Goal: Task Accomplishment & Management: Manage account settings

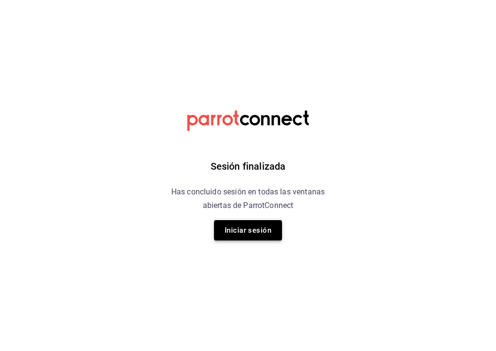
click at [243, 226] on button "Iniciar sesión" at bounding box center [248, 230] width 68 height 20
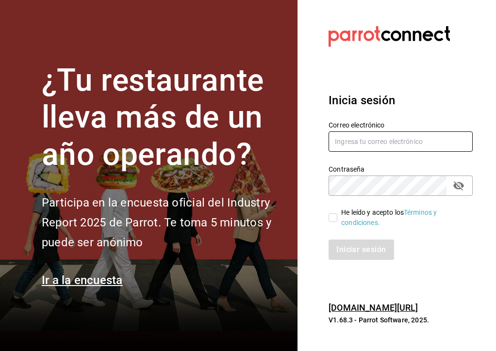
click at [364, 143] on input "text" at bounding box center [401, 142] width 144 height 20
type input "A"
type input "aaronbz"
click at [344, 140] on input "text" at bounding box center [401, 142] width 144 height 20
type input "aaronbzn.s@gmail.com"
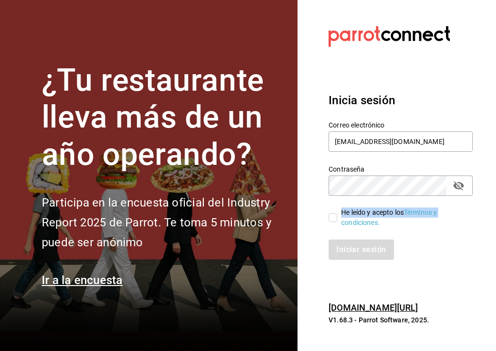
click at [333, 225] on label "He leído y acepto los Términos y condiciones." at bounding box center [397, 218] width 136 height 20
click at [333, 222] on input "He leído y acepto los Términos y condiciones." at bounding box center [333, 218] width 9 height 9
checkbox input "true"
click at [351, 241] on button "Iniciar sesión" at bounding box center [362, 250] width 66 height 20
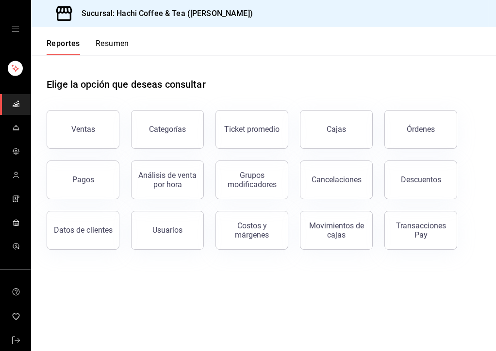
click at [123, 47] on button "Resumen" at bounding box center [112, 47] width 33 height 17
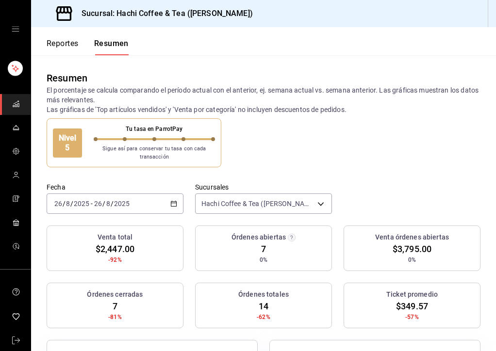
click at [65, 47] on button "Reportes" at bounding box center [63, 47] width 32 height 17
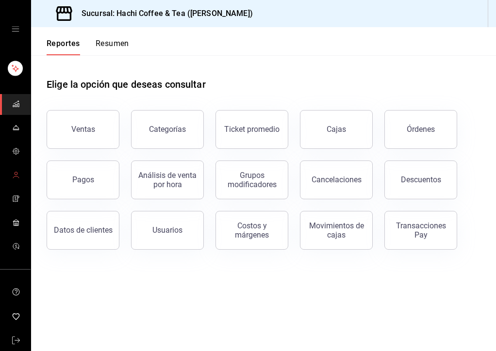
click at [23, 167] on link "mailbox folders" at bounding box center [15, 175] width 31 height 21
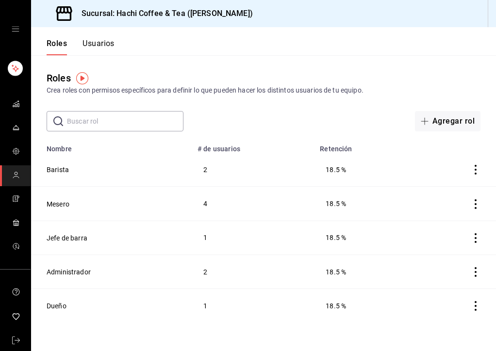
click at [14, 165] on link "mailbox folders" at bounding box center [15, 175] width 31 height 21
click at [16, 102] on icon "mailbox folders" at bounding box center [15, 102] width 5 height 3
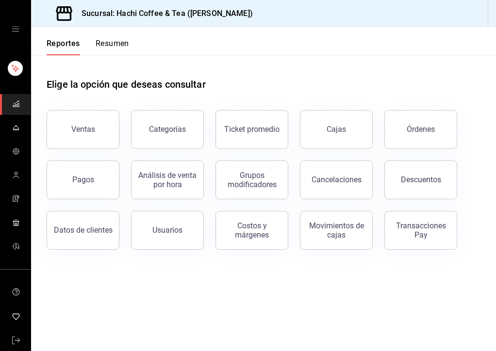
click at [19, 31] on div "mailbox folders" at bounding box center [15, 29] width 31 height 58
click at [15, 28] on icon "open drawer" at bounding box center [16, 29] width 8 height 8
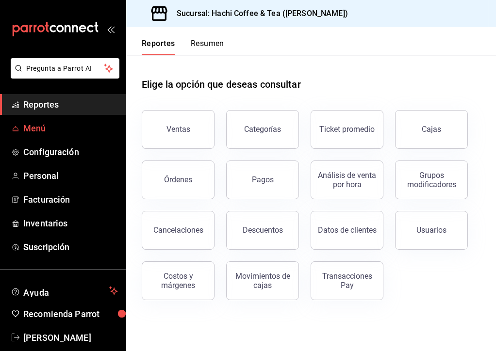
click at [58, 132] on span "Menú" at bounding box center [70, 128] width 95 height 13
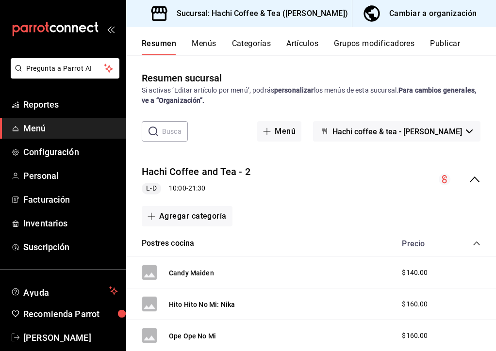
click at [301, 44] on button "Artículos" at bounding box center [302, 47] width 32 height 17
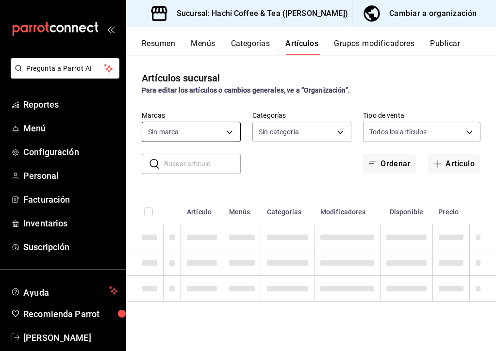
type input "905d9964-d07e-4f00-ab25-2eb4350eb89d"
type input "633b2a5b-f1cc-4efd-ad8a-51e232216744,0969f79a-274a-4cef-8745-84590aece707,a5c4b…"
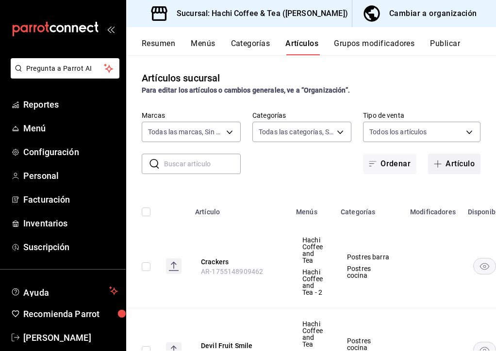
click at [439, 165] on icon "button" at bounding box center [438, 164] width 8 height 8
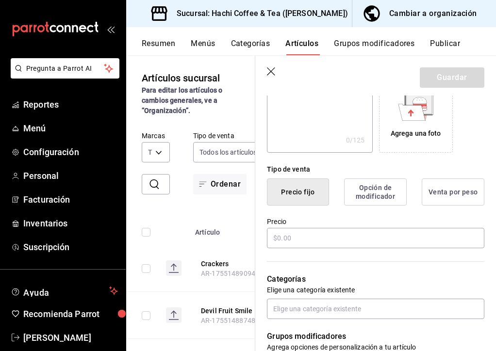
scroll to position [173, 0]
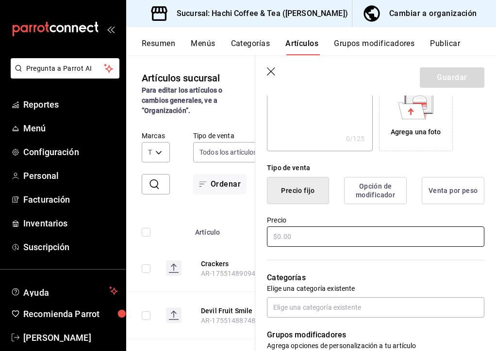
type input "Legacy of the master"
click at [295, 231] on input "text" at bounding box center [375, 237] width 217 height 20
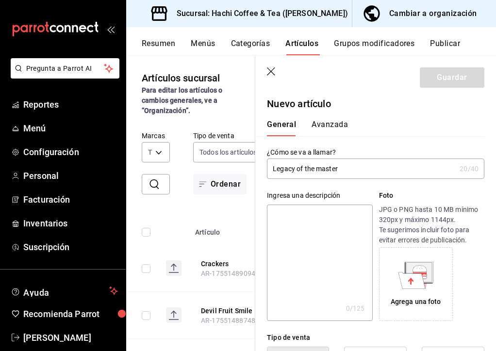
scroll to position [0, 0]
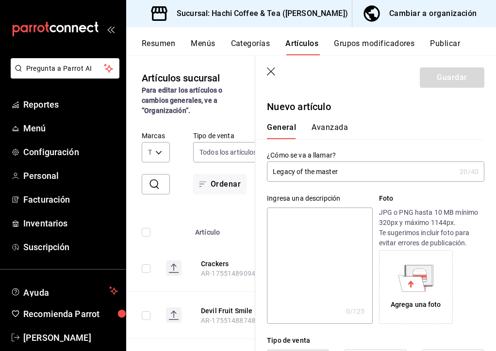
click at [342, 136] on button "Avanzada" at bounding box center [330, 131] width 36 height 17
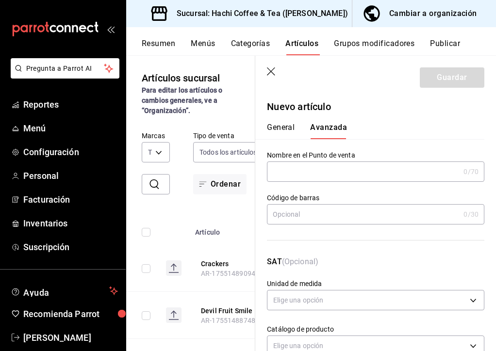
click at [289, 129] on button "General" at bounding box center [281, 131] width 28 height 17
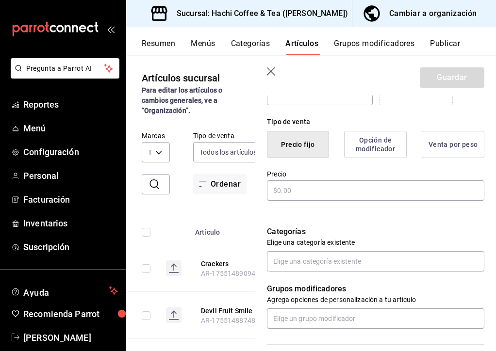
scroll to position [231, 0]
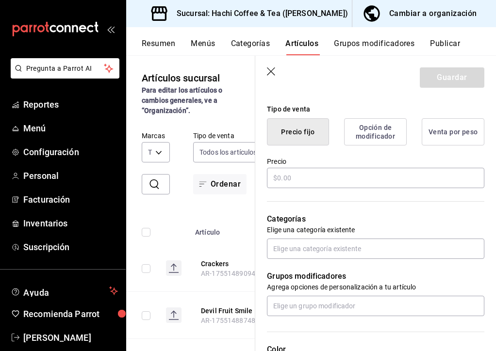
click at [384, 135] on button "Opción de modificador" at bounding box center [375, 131] width 63 height 27
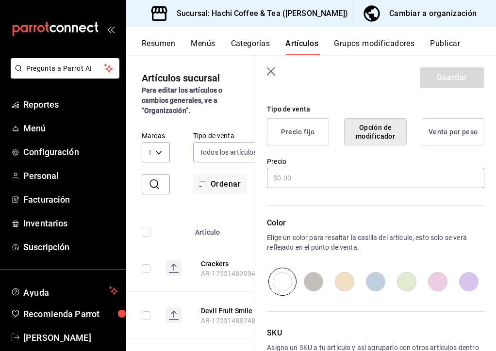
click at [426, 134] on button "Venta por peso" at bounding box center [453, 131] width 63 height 27
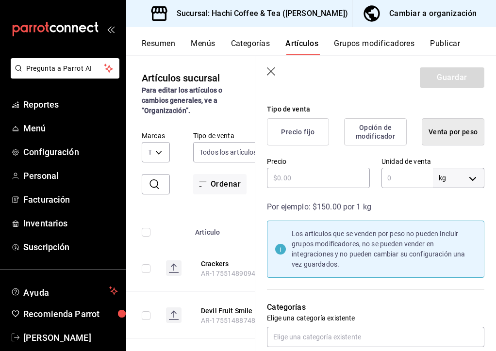
click at [305, 136] on button "Precio fijo" at bounding box center [298, 131] width 62 height 27
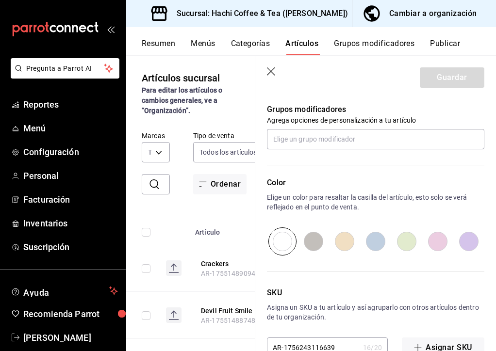
scroll to position [404, 0]
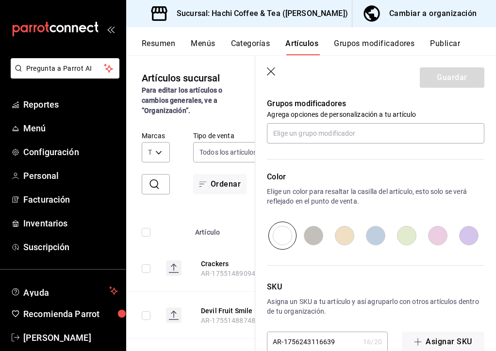
click at [334, 109] on p "Grupos modificadores" at bounding box center [375, 104] width 217 height 12
click at [332, 136] on input "text" at bounding box center [375, 133] width 217 height 20
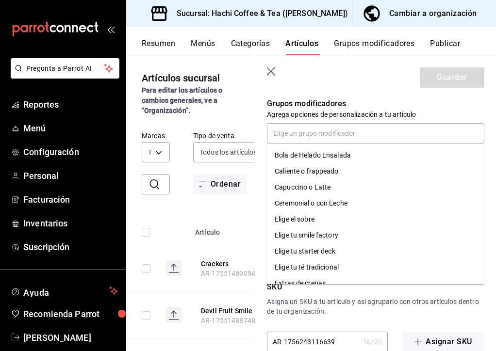
click at [270, 68] on icon "button" at bounding box center [272, 72] width 10 height 10
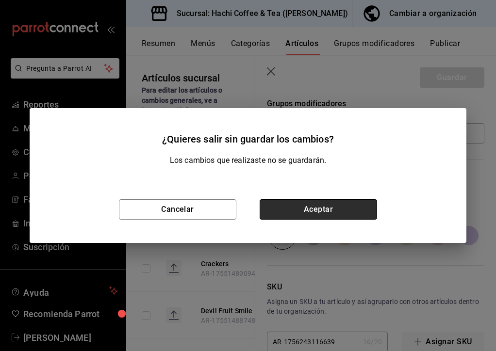
click at [319, 203] on button "Aceptar" at bounding box center [318, 209] width 117 height 20
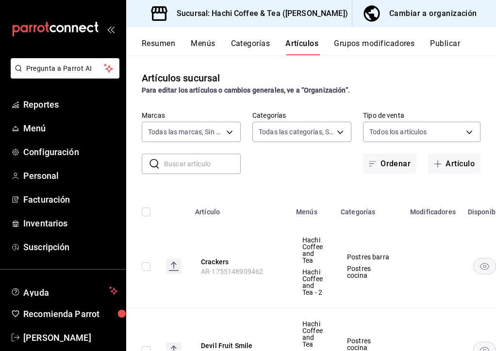
click at [254, 52] on button "Categorías" at bounding box center [250, 47] width 39 height 17
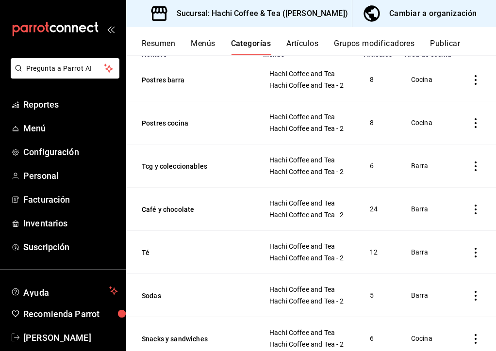
scroll to position [98, 0]
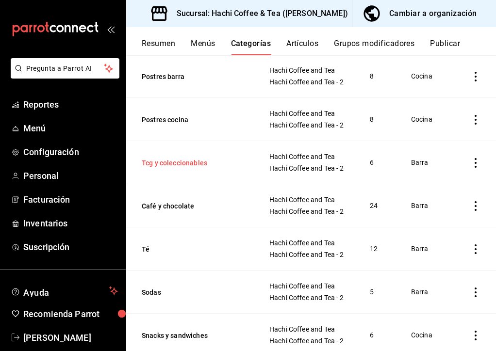
click at [193, 162] on button "Tcg y coleccionables" at bounding box center [190, 163] width 97 height 10
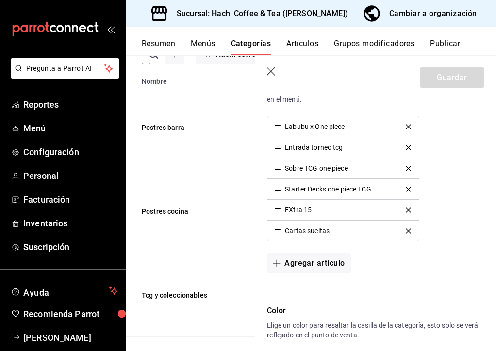
scroll to position [287, 0]
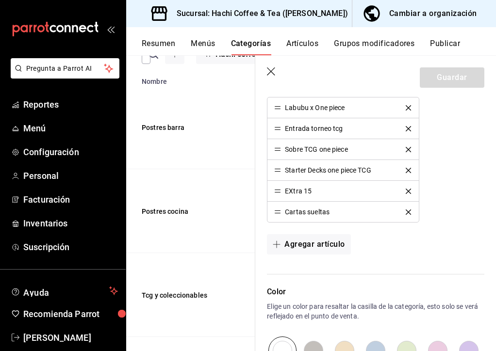
click at [270, 64] on header "Guardar" at bounding box center [375, 76] width 241 height 40
click at [267, 74] on icon "button" at bounding box center [272, 72] width 10 height 10
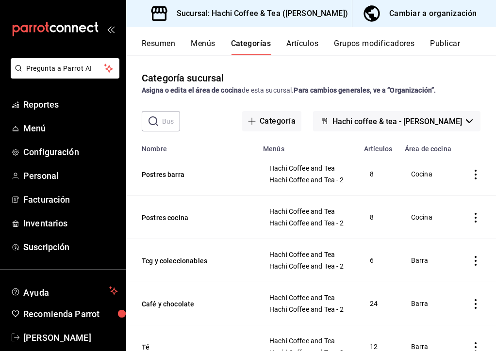
click at [382, 55] on div "Categoría sucursal Asigna o edita el área de cocina de esta sucursal. Para camb…" at bounding box center [311, 203] width 370 height 296
click at [387, 46] on button "Grupos modificadores" at bounding box center [374, 47] width 81 height 17
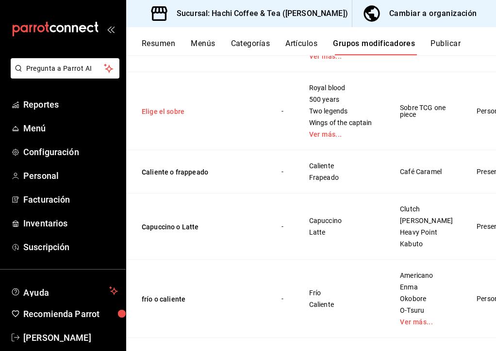
click at [182, 116] on button "Elige el sobre" at bounding box center [200, 112] width 116 height 10
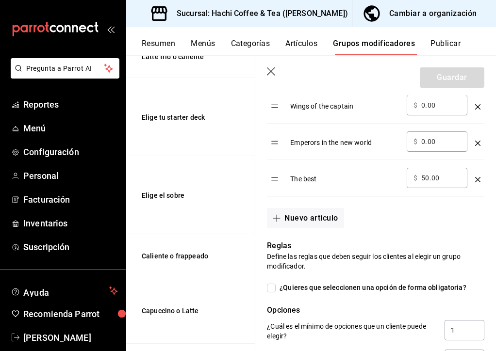
scroll to position [470, 0]
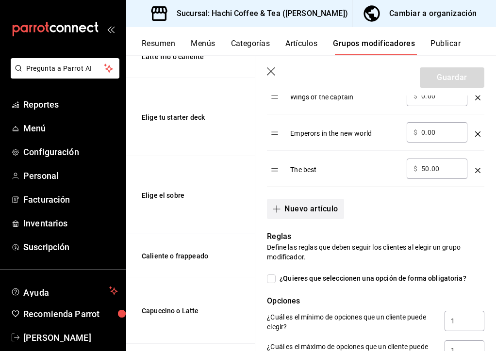
click at [336, 210] on button "Nuevo artículo" at bounding box center [305, 209] width 77 height 20
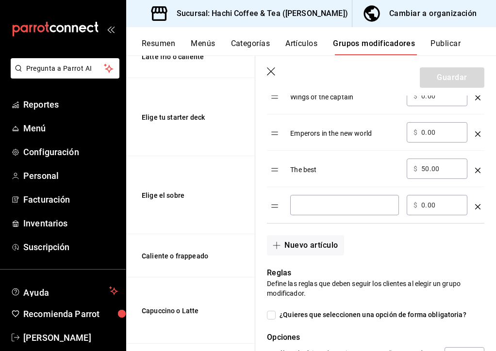
click at [335, 208] on input "optionsTable" at bounding box center [344, 205] width 95 height 10
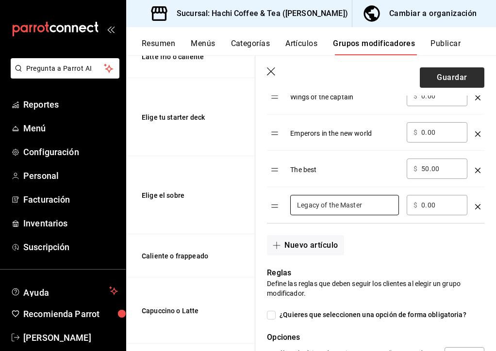
type input "Legacy of the Master"
click at [462, 80] on button "Guardar" at bounding box center [452, 77] width 65 height 20
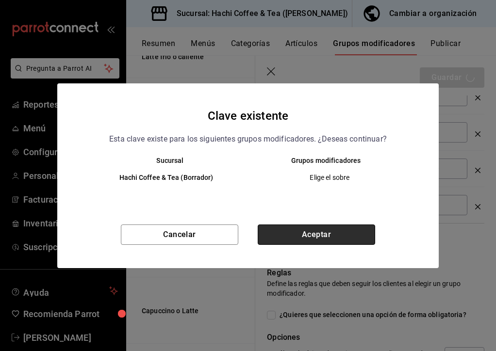
click at [314, 231] on button "Aceptar" at bounding box center [316, 235] width 117 height 20
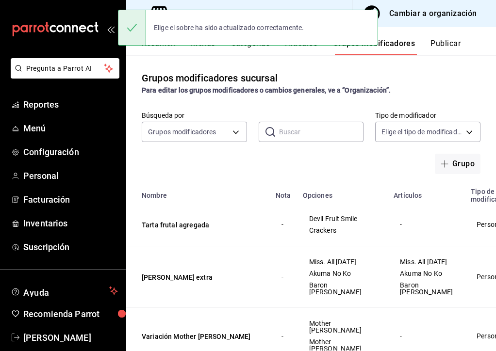
click at [281, 53] on div "Resumen Menús Categorías Artículos Grupos modificadores Publicar" at bounding box center [319, 47] width 354 height 17
click at [295, 50] on button "Artículos" at bounding box center [301, 47] width 32 height 17
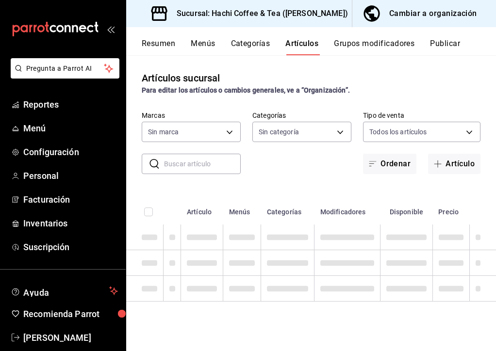
type input "905d9964-d07e-4f00-ab25-2eb4350eb89d"
type input "633b2a5b-f1cc-4efd-ad8a-51e232216744,0969f79a-274a-4cef-8745-84590aece707,a5c4b…"
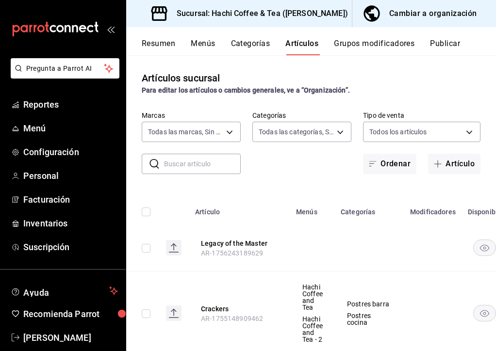
scroll to position [28, 0]
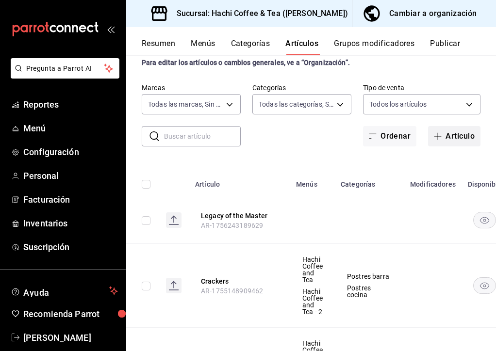
click at [447, 139] on button "Artículo" at bounding box center [454, 136] width 52 height 20
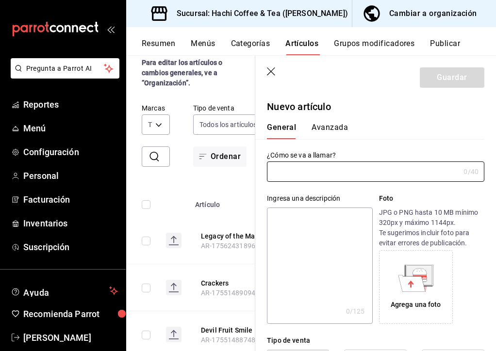
scroll to position [38, 0]
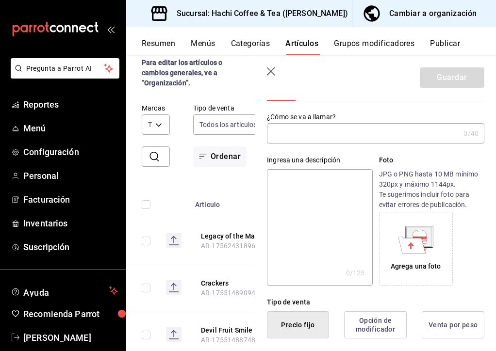
click at [307, 132] on input "text" at bounding box center [363, 133] width 193 height 19
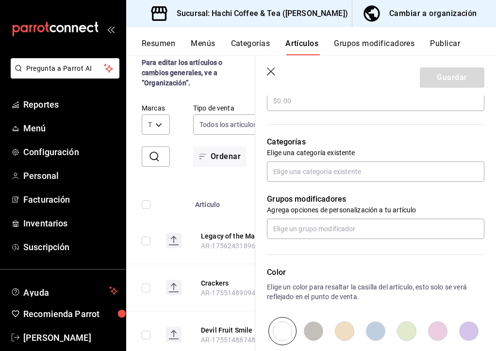
scroll to position [308, 0]
click at [338, 158] on div "Categorías Elige una categoría existente" at bounding box center [369, 147] width 229 height 69
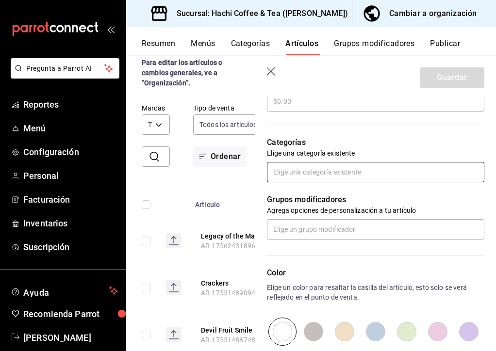
click at [336, 173] on input "text" at bounding box center [375, 172] width 217 height 20
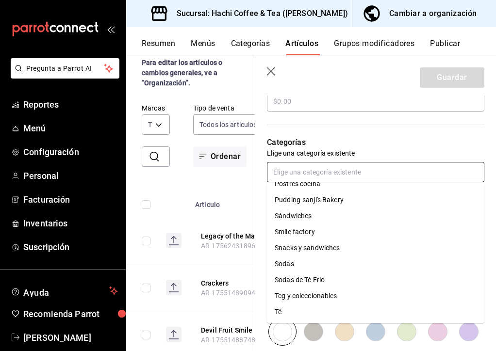
scroll to position [331, 0]
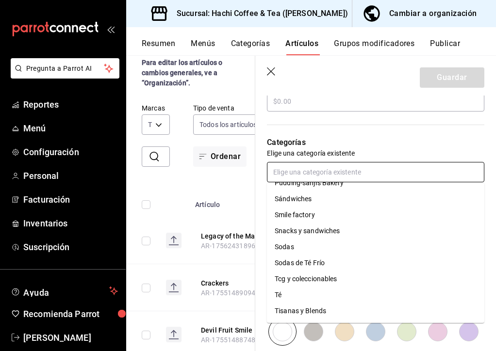
click at [308, 283] on li "Tcg y coleccionables" at bounding box center [375, 279] width 217 height 16
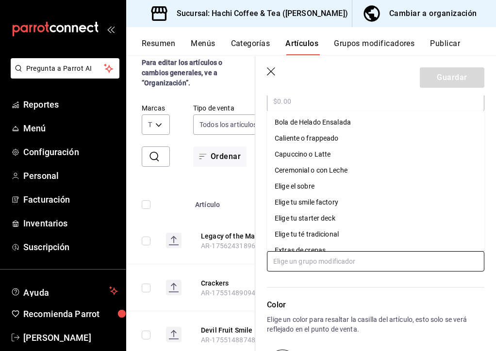
click at [326, 258] on input "text" at bounding box center [375, 261] width 217 height 20
click at [314, 285] on div "Color Elige un color para resaltar la casilla del artículo, esto solo se verá r…" at bounding box center [369, 325] width 229 height 106
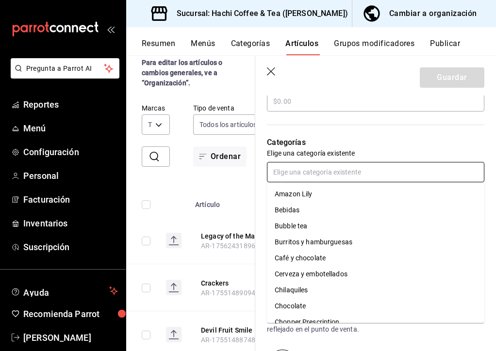
click at [320, 177] on input "text" at bounding box center [375, 172] width 217 height 20
click at [377, 127] on div "Categorías Elige una categoría existente Tcg y coleccionables" at bounding box center [369, 163] width 229 height 101
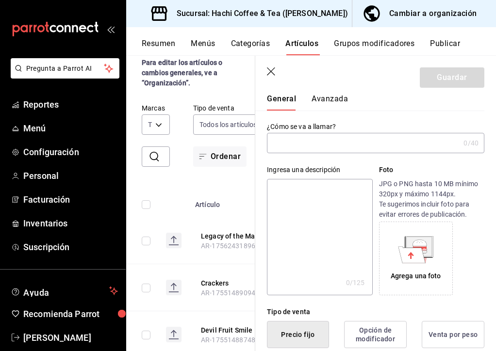
scroll to position [27, 0]
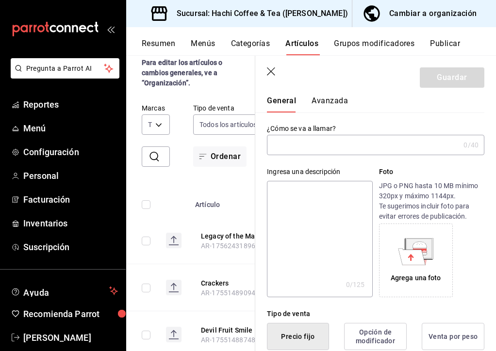
click at [345, 147] on input "text" at bounding box center [363, 144] width 193 height 19
click at [277, 148] on input "Illustration Box" at bounding box center [361, 144] width 189 height 19
click at [338, 147] on input "Illustration Box" at bounding box center [361, 144] width 189 height 19
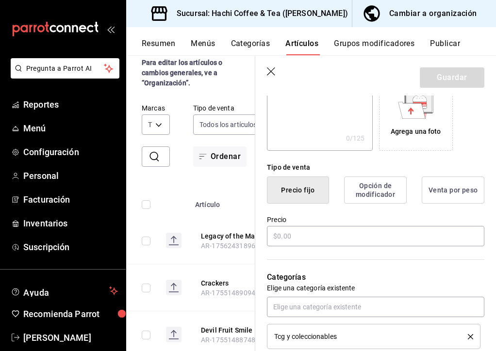
scroll to position [187, 0]
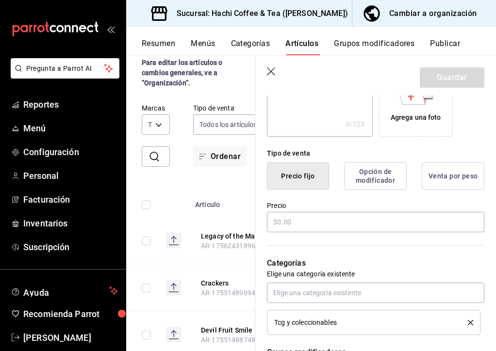
type input "Illustration Box"
click at [366, 181] on button "Opción de modificador" at bounding box center [375, 176] width 63 height 27
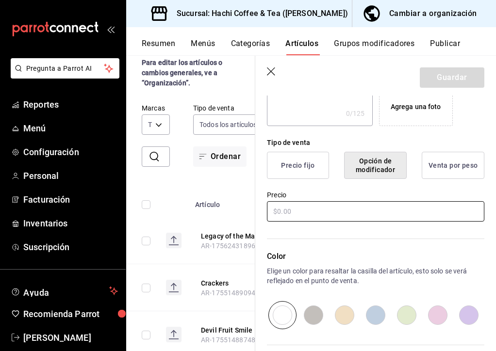
scroll to position [195, 0]
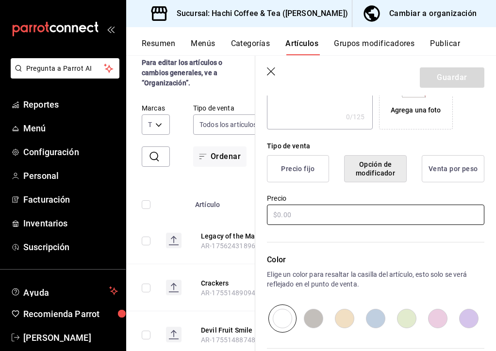
click at [351, 208] on input "text" at bounding box center [375, 215] width 217 height 20
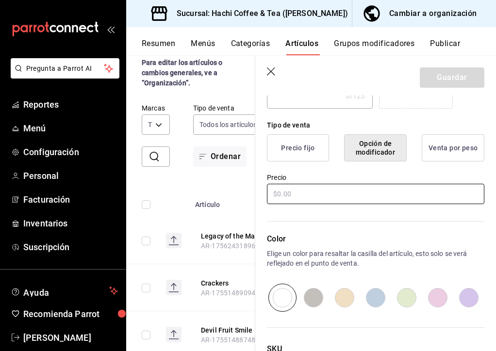
scroll to position [259, 0]
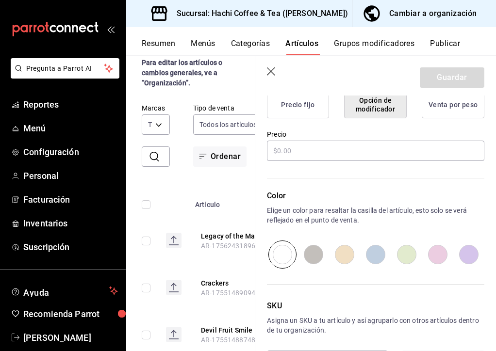
click at [302, 107] on button "Precio fijo" at bounding box center [298, 104] width 62 height 27
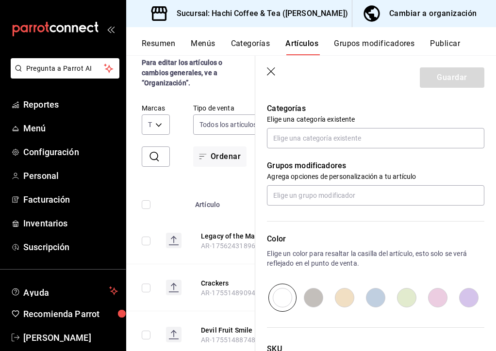
scroll to position [351, 0]
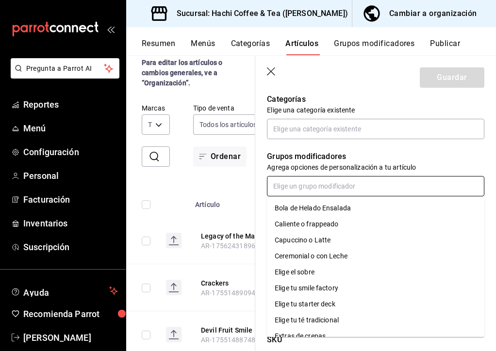
click at [376, 188] on input "text" at bounding box center [375, 186] width 217 height 20
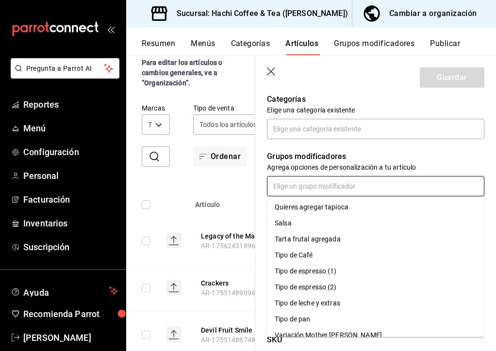
scroll to position [299, 0]
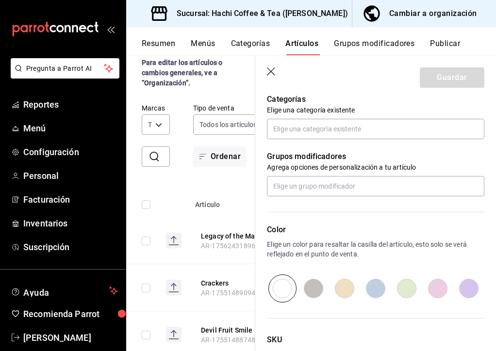
click at [413, 153] on p "Grupos modificadores" at bounding box center [375, 157] width 217 height 12
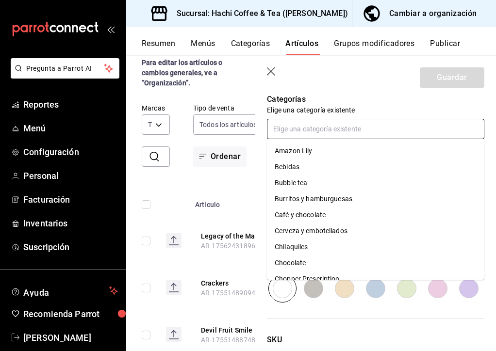
click at [333, 132] on input "text" at bounding box center [375, 129] width 217 height 20
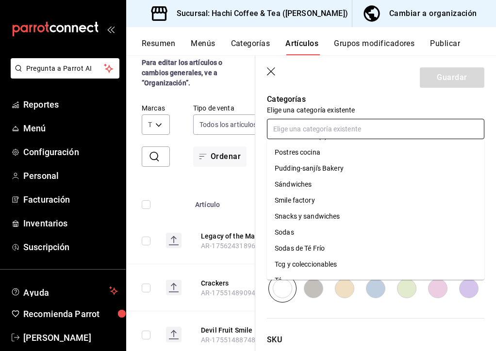
scroll to position [309, 0]
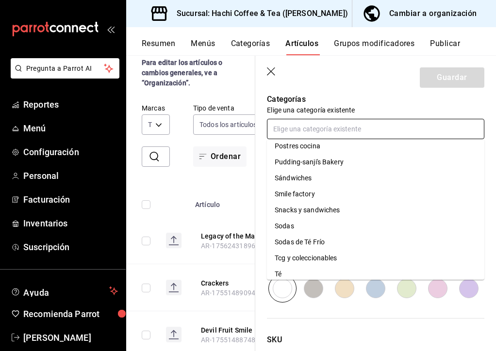
click at [300, 252] on li "Tcg y coleccionables" at bounding box center [375, 258] width 217 height 16
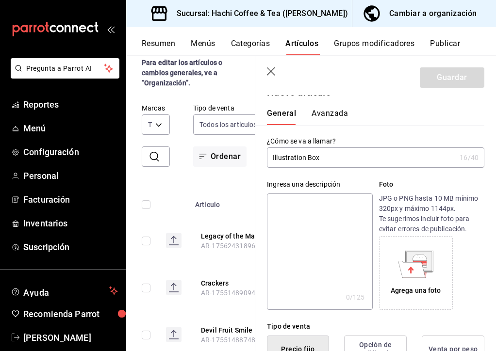
scroll to position [0, 0]
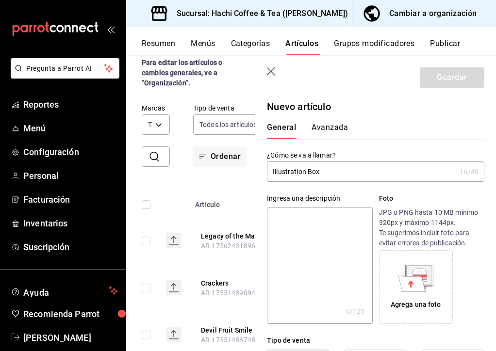
click at [350, 174] on input "Illustration Box" at bounding box center [361, 171] width 189 height 19
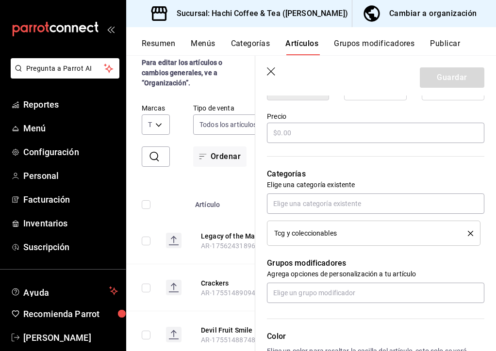
scroll to position [353, 0]
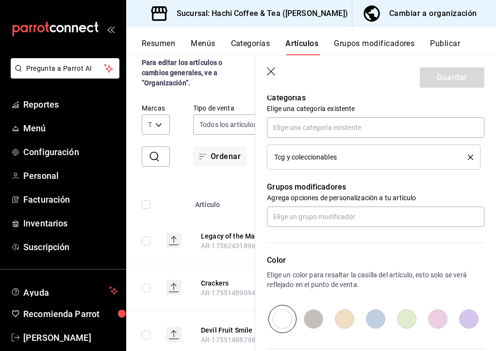
click at [369, 47] on button "Grupos modificadores" at bounding box center [374, 47] width 81 height 17
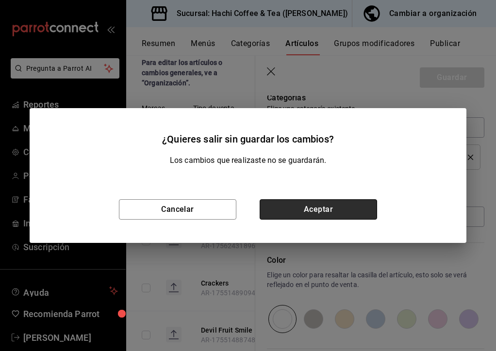
click at [314, 210] on button "Aceptar" at bounding box center [318, 209] width 117 height 20
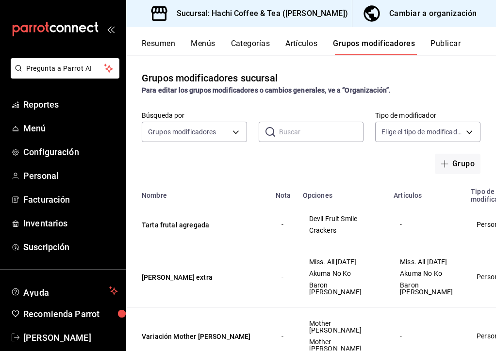
click at [461, 178] on div "Grupos modificadores sucursal Para editar los grupos modificadores o cambios ge…" at bounding box center [311, 203] width 370 height 296
click at [462, 149] on div "Búsqueda por Grupos modificadores GROUP ​ ​ Tipo de modificador Elige el tipo d…" at bounding box center [311, 142] width 370 height 63
click at [462, 166] on button "Grupo" at bounding box center [458, 164] width 46 height 20
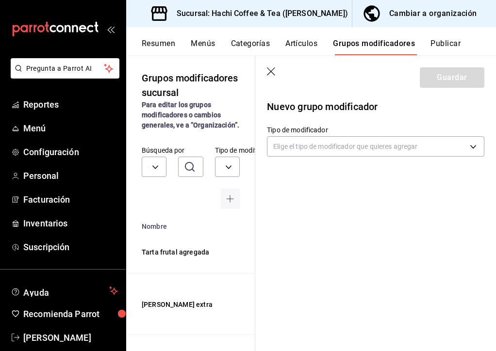
click at [301, 159] on div "Nuevo grupo modificador Tipo de modificador Elige el tipo de modificador que qu…" at bounding box center [375, 136] width 241 height 81
click at [315, 146] on body "Pregunta a Parrot AI Reportes Menú Configuración Personal Facturación Inventari…" at bounding box center [248, 175] width 496 height 351
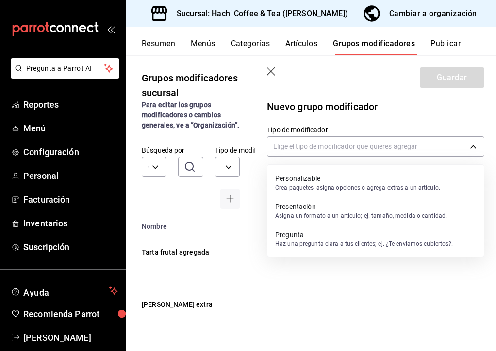
click at [336, 211] on p "Presentación" at bounding box center [361, 207] width 172 height 10
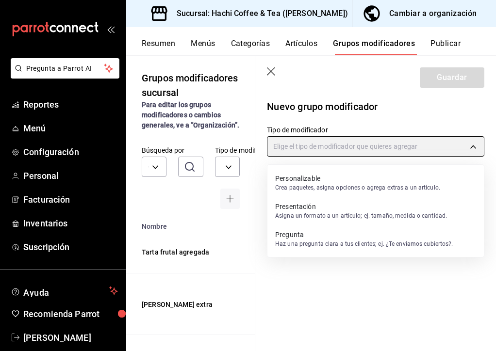
type input "PRESENTATION"
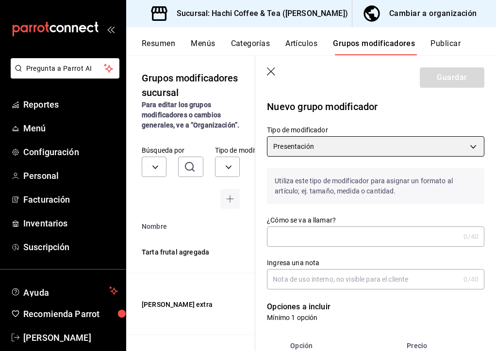
scroll to position [17, 0]
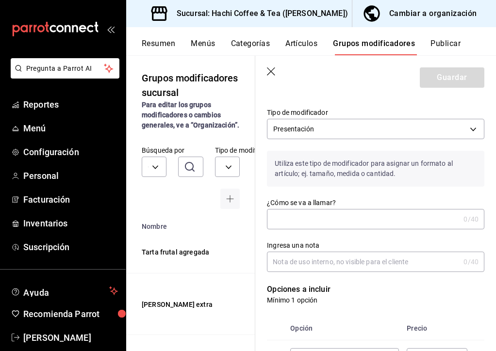
click at [338, 228] on input "¿Cómo se va a llamar?" at bounding box center [363, 219] width 193 height 19
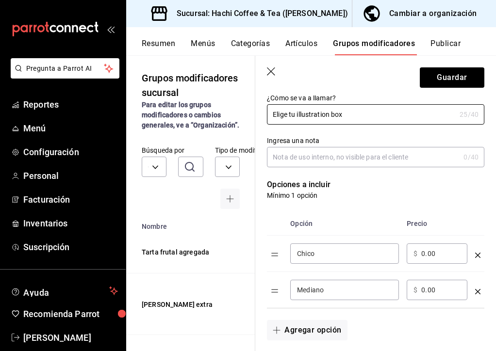
scroll to position [124, 0]
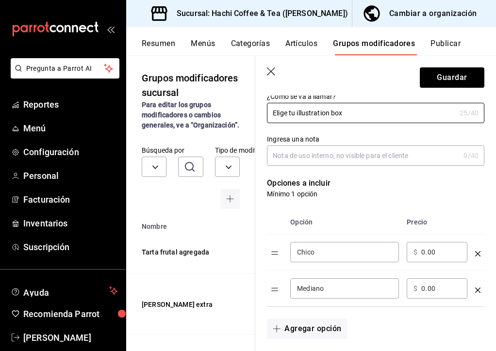
type input "Elige tu illustration box"
click at [334, 246] on div "Chico ​" at bounding box center [344, 252] width 109 height 20
drag, startPoint x: 333, startPoint y: 251, endPoint x: 286, endPoint y: 251, distance: 47.1
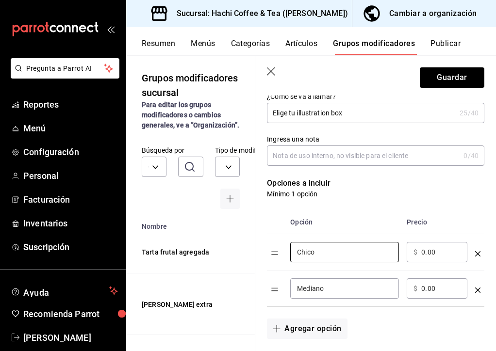
click at [286, 251] on td "Chico ​" at bounding box center [344, 252] width 116 height 36
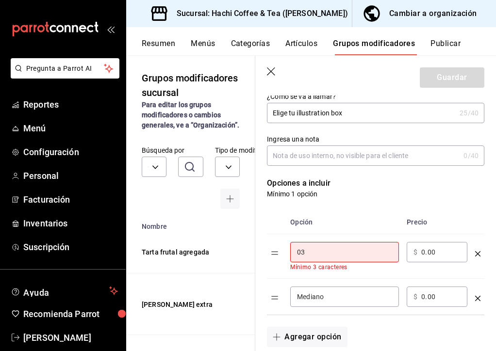
type input "03"
drag, startPoint x: 329, startPoint y: 297, endPoint x: 270, endPoint y: 297, distance: 58.7
click at [270, 297] on tr "Mediano ​ ​ $ 0.00 ​" at bounding box center [375, 297] width 217 height 36
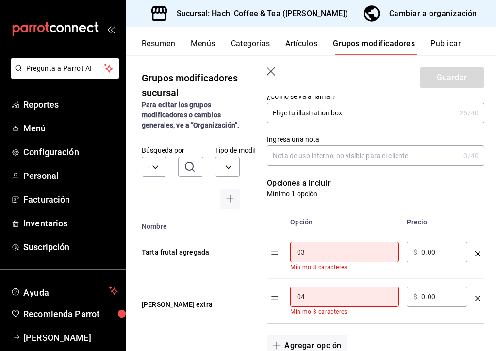
type input "04"
click at [337, 217] on th "Opción" at bounding box center [344, 223] width 116 height 24
click at [319, 256] on input "03" at bounding box center [344, 253] width 95 height 10
type input "0"
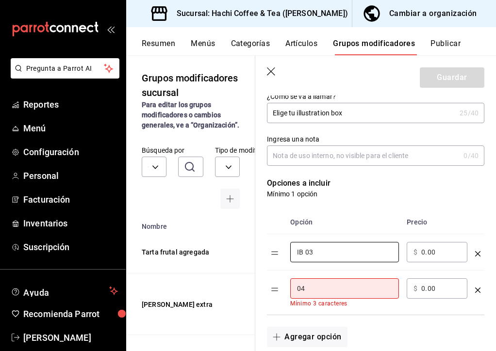
type input "IB 03"
click at [318, 287] on input "04" at bounding box center [344, 289] width 95 height 10
type input "0"
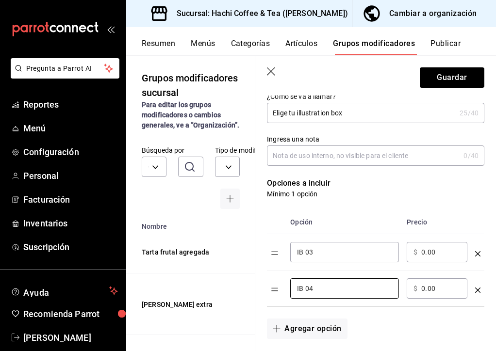
type input "IB 04"
click at [427, 199] on div "Opción Precio IB 03 ​ ​ $ 0.00 ​ IB 04 ​ ​ $ 0.00 ​" at bounding box center [369, 253] width 229 height 108
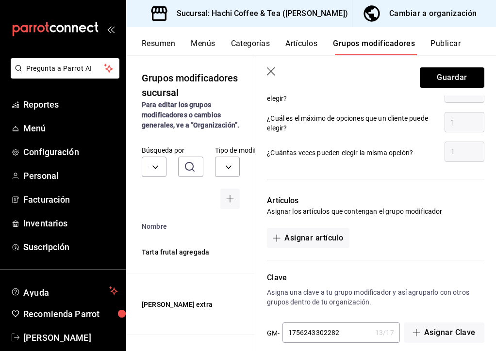
scroll to position [484, 0]
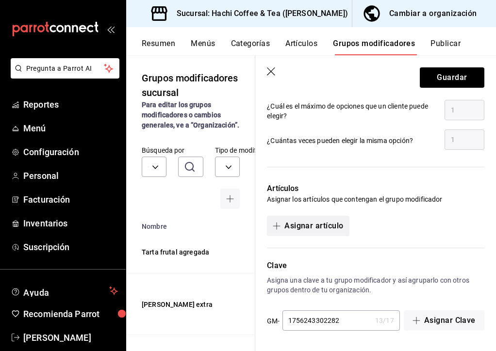
click at [341, 225] on button "Asignar artículo" at bounding box center [308, 226] width 82 height 20
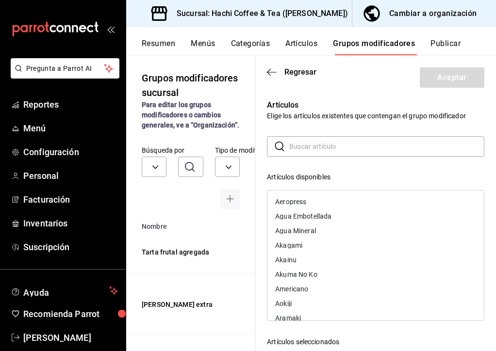
click at [297, 78] on header "Regresar Aceptar" at bounding box center [375, 76] width 241 height 40
click at [293, 75] on span "Regresar" at bounding box center [300, 71] width 32 height 9
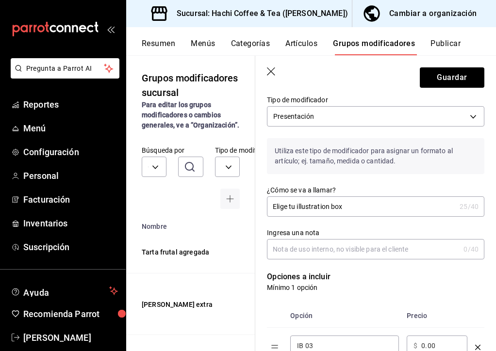
scroll to position [0, 0]
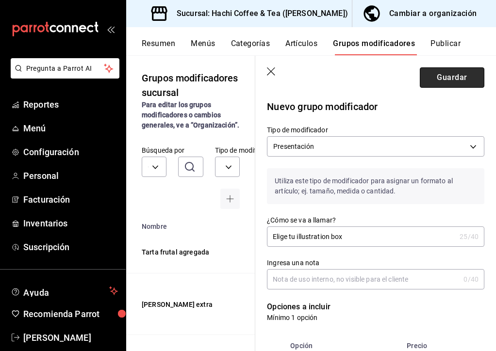
click at [443, 80] on button "Guardar" at bounding box center [452, 77] width 65 height 20
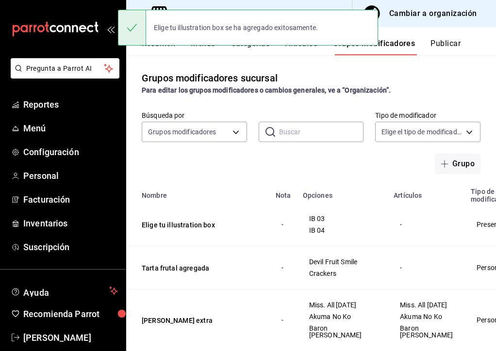
click at [303, 51] on button "Artículos" at bounding box center [301, 47] width 32 height 17
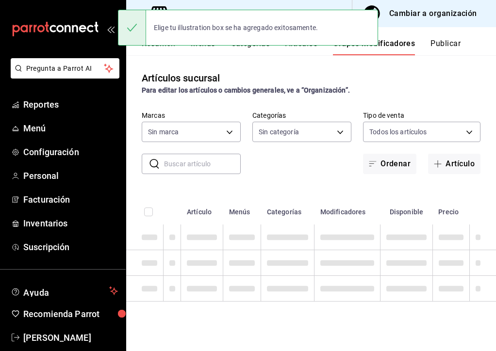
type input "905d9964-d07e-4f00-ab25-2eb4350eb89d"
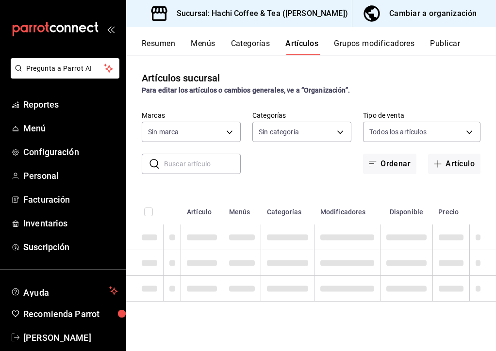
type input "905d9964-d07e-4f00-ab25-2eb4350eb89d"
type input "633b2a5b-f1cc-4efd-ad8a-51e232216744,0969f79a-274a-4cef-8745-84590aece707,a5c4b…"
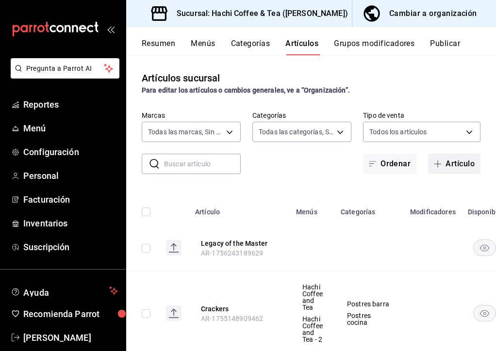
click at [444, 173] on button "Artículo" at bounding box center [454, 164] width 52 height 20
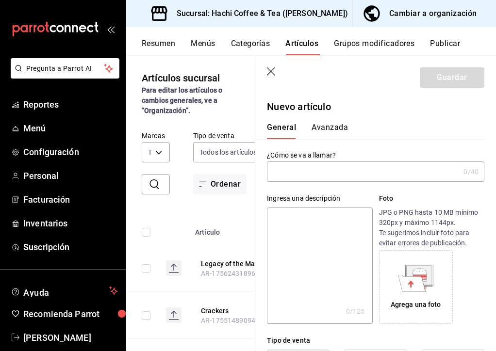
type input "L"
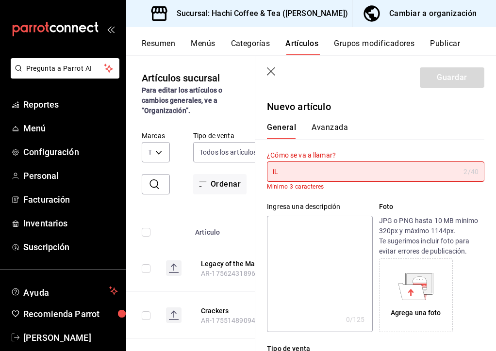
type input "i"
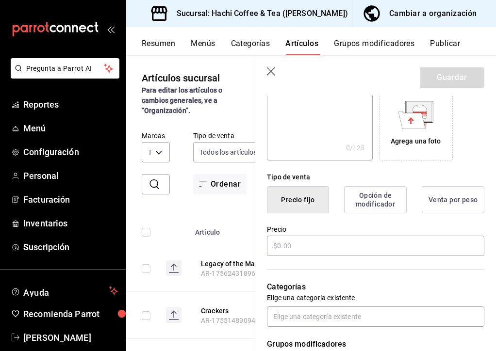
scroll to position [165, 0]
type input "Illustration box"
click at [371, 196] on button "Opción de modificador" at bounding box center [375, 198] width 63 height 27
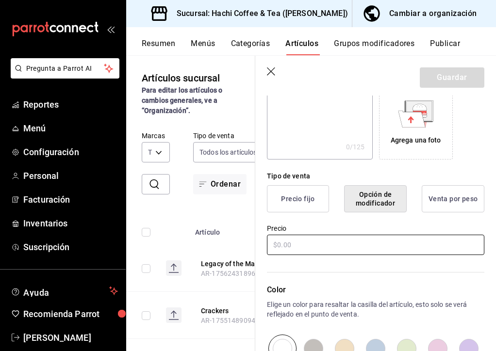
click at [332, 248] on input "text" at bounding box center [375, 245] width 217 height 20
type input "$550.00"
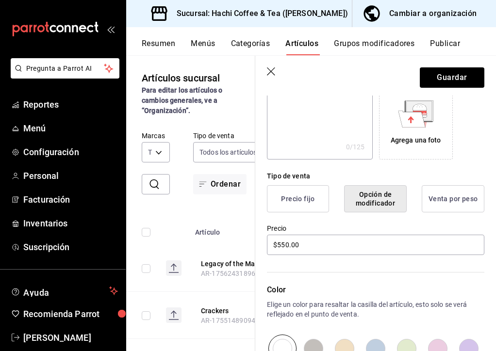
click at [342, 233] on div "Precio $550.00" at bounding box center [375, 240] width 217 height 33
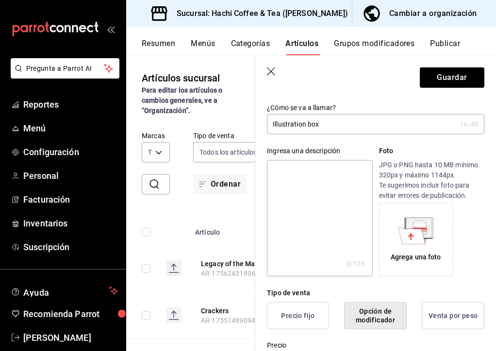
scroll to position [0, 0]
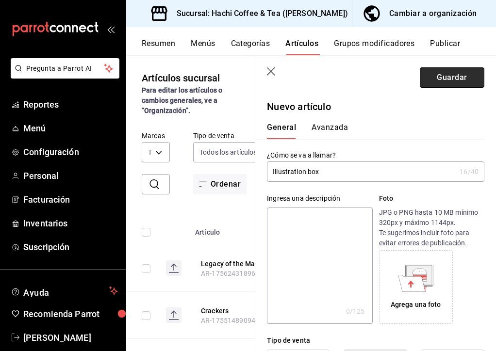
click at [444, 74] on button "Guardar" at bounding box center [452, 77] width 65 height 20
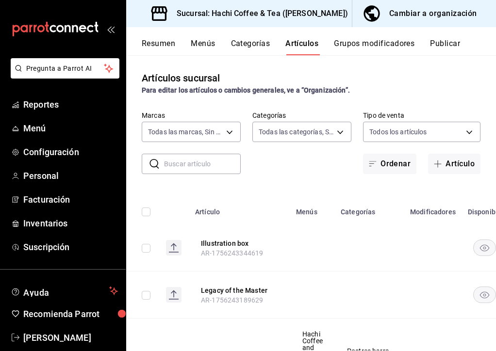
click at [240, 48] on button "Categorías" at bounding box center [250, 47] width 39 height 17
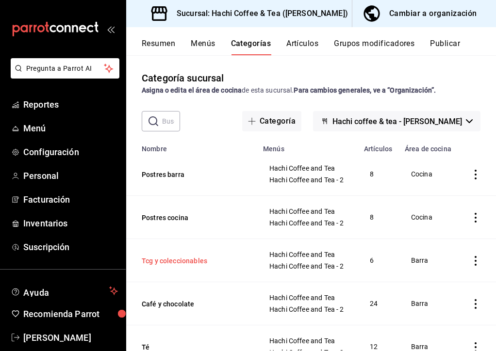
scroll to position [4, 0]
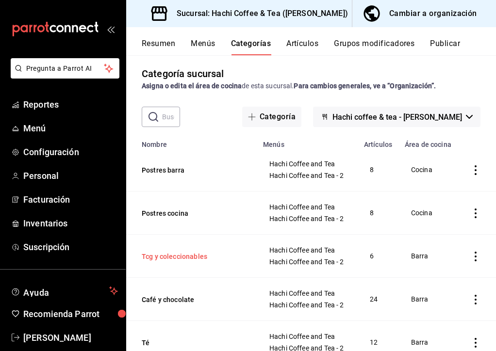
click at [191, 261] on button "Tcg y coleccionables" at bounding box center [190, 257] width 97 height 10
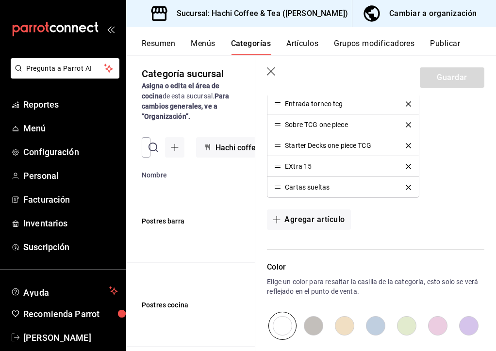
scroll to position [308, 0]
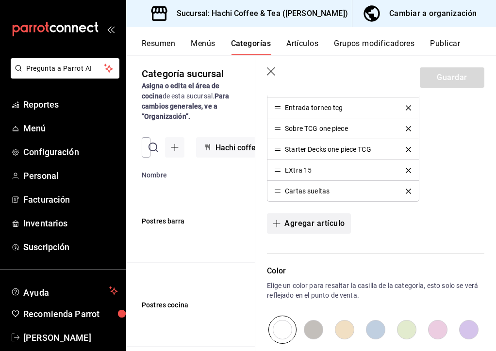
click at [331, 222] on button "Agregar artículo" at bounding box center [308, 224] width 83 height 20
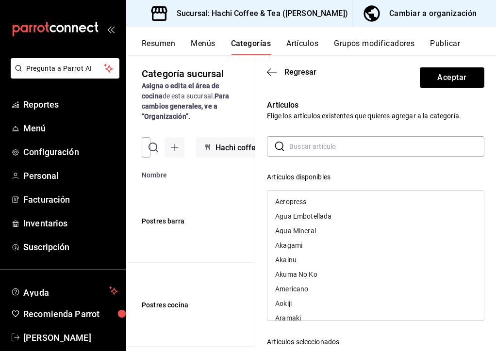
click at [310, 144] on input "text" at bounding box center [386, 146] width 195 height 19
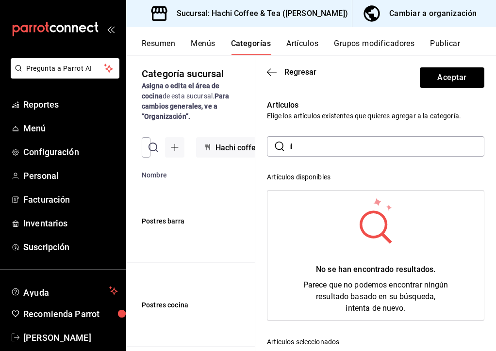
type input "i"
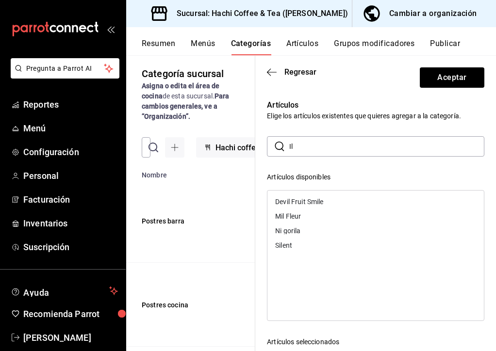
type input "I"
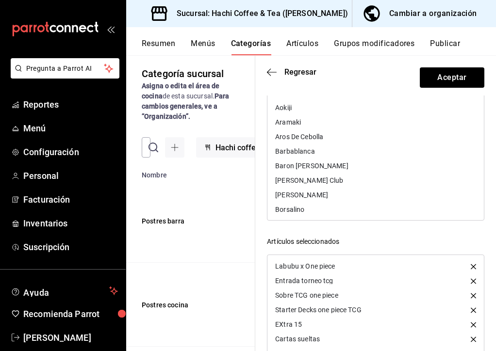
scroll to position [0, 0]
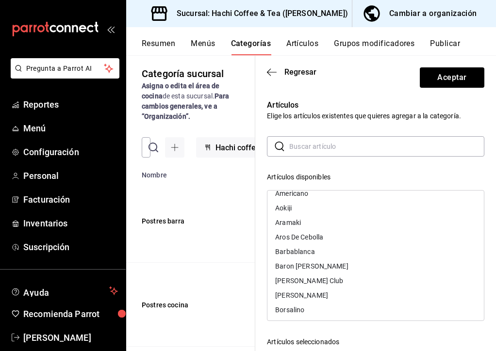
click at [339, 149] on input "text" at bounding box center [386, 146] width 195 height 19
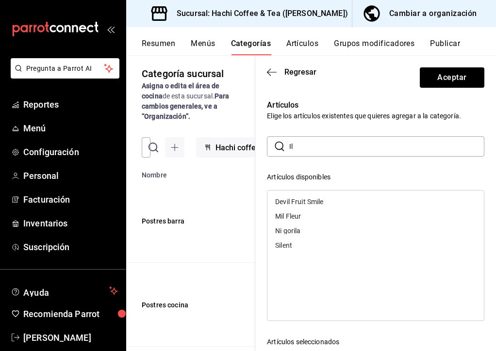
type input "I"
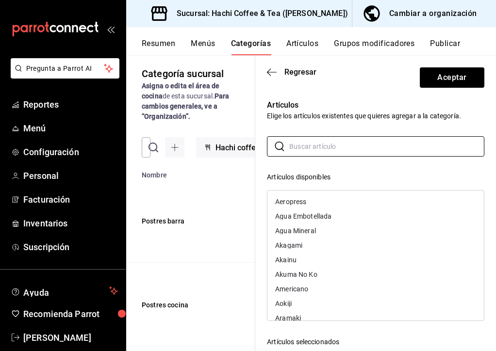
click at [273, 78] on header "Regresar Aceptar" at bounding box center [375, 76] width 241 height 40
click at [273, 70] on icon "button" at bounding box center [272, 72] width 10 height 9
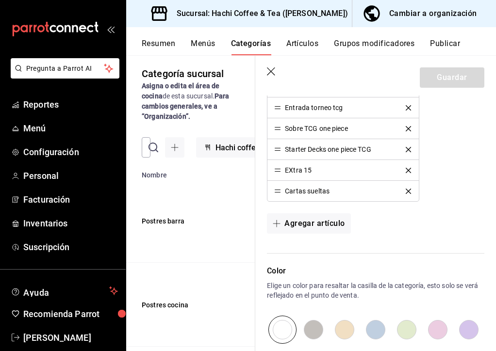
click at [272, 72] on icon "button" at bounding box center [272, 72] width 10 height 10
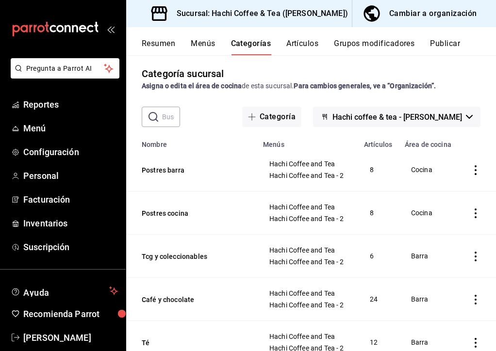
click at [306, 37] on div "Resumen Menús Categorías Artículos Grupos modificadores Publicar" at bounding box center [311, 41] width 370 height 28
click at [305, 42] on button "Artículos" at bounding box center [302, 47] width 32 height 17
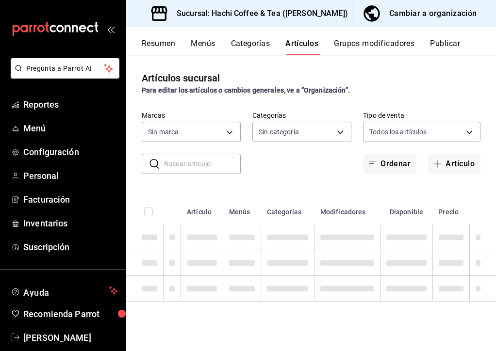
type input "905d9964-d07e-4f00-ab25-2eb4350eb89d"
type input "633b2a5b-f1cc-4efd-ad8a-51e232216744,0969f79a-274a-4cef-8745-84590aece707,a5c4b…"
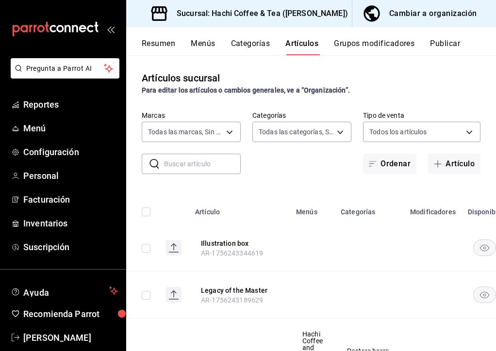
click at [195, 170] on input "text" at bounding box center [202, 163] width 77 height 19
click at [295, 170] on div "​ ​ Marcas Todas las marcas, Sin marca 905d9964-d07e-4f00-ab25-2eb4350eb89d Cat…" at bounding box center [311, 142] width 370 height 63
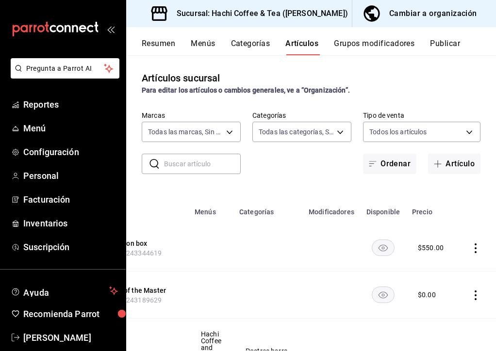
click at [472, 244] on icon "actions" at bounding box center [476, 249] width 10 height 10
click at [442, 274] on span "Editar" at bounding box center [446, 270] width 25 height 10
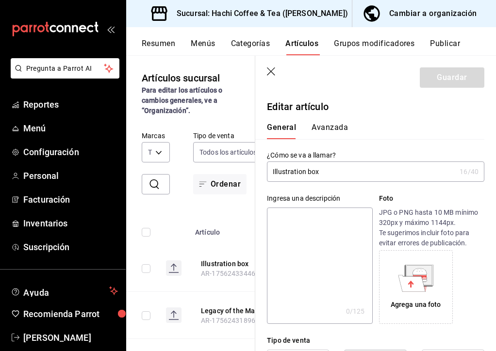
click at [275, 70] on icon "button" at bounding box center [272, 72] width 10 height 10
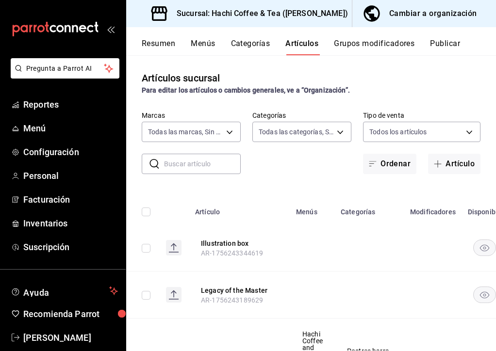
click at [359, 43] on button "Grupos modificadores" at bounding box center [374, 47] width 81 height 17
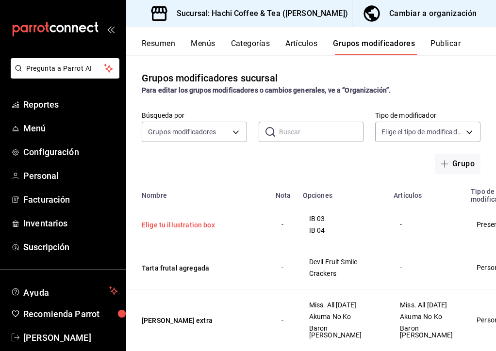
click at [211, 226] on button "Elige tu illustration box" at bounding box center [200, 225] width 116 height 10
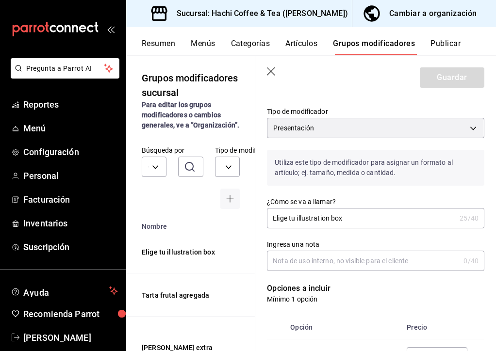
scroll to position [73, 0]
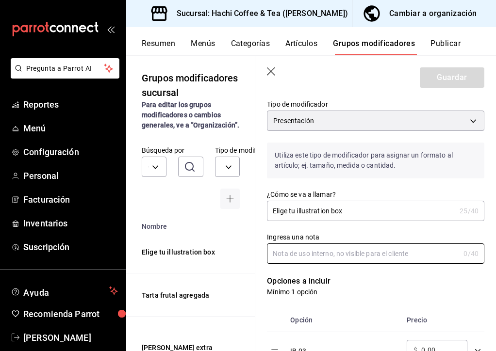
click at [338, 254] on input "Ingresa una nota" at bounding box center [363, 253] width 193 height 19
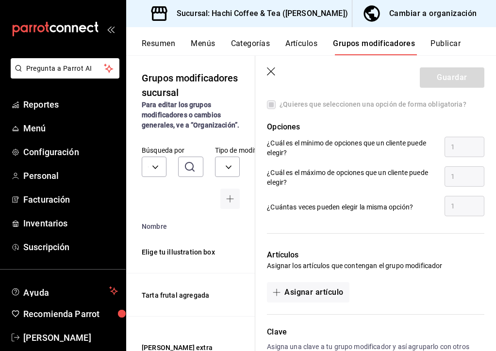
scroll to position [532, 0]
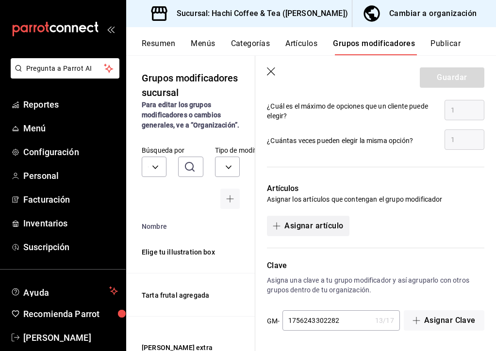
click at [320, 227] on button "Asignar artículo" at bounding box center [308, 226] width 82 height 20
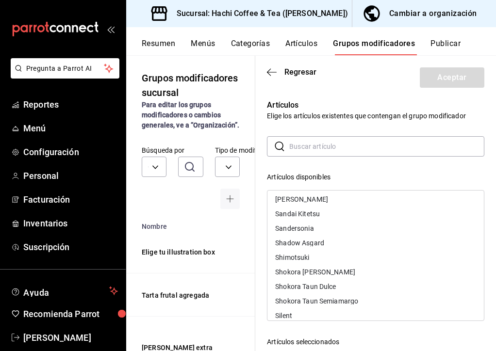
scroll to position [1602, 0]
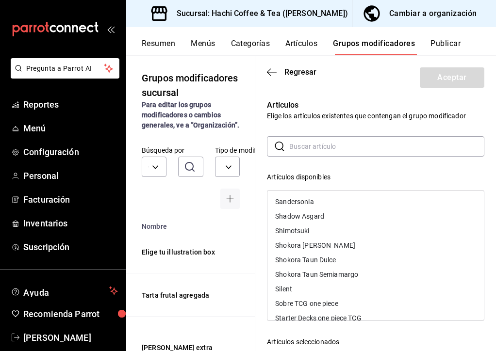
click at [275, 78] on header "Regresar Aceptar" at bounding box center [375, 76] width 241 height 40
click at [274, 70] on icon "button" at bounding box center [272, 72] width 10 height 9
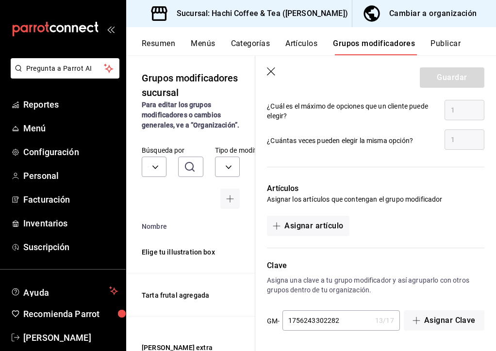
click at [160, 42] on button "Resumen" at bounding box center [158, 47] width 33 height 17
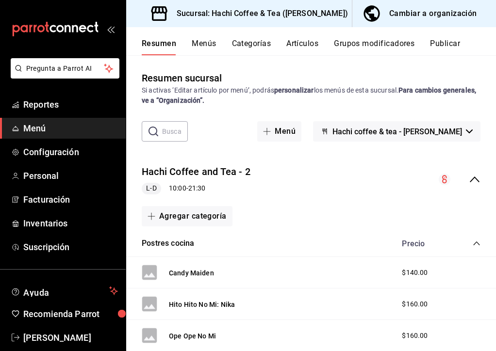
click at [304, 30] on div "Resumen Menús Categorías Artículos Grupos modificadores Publicar" at bounding box center [311, 41] width 370 height 28
click at [304, 43] on button "Artículos" at bounding box center [302, 47] width 32 height 17
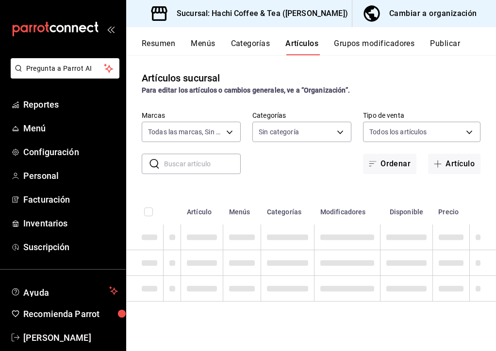
type input "905d9964-d07e-4f00-ab25-2eb4350eb89d"
type input "633b2a5b-f1cc-4efd-ad8a-51e232216744,0969f79a-274a-4cef-8745-84590aece707,a5c4b…"
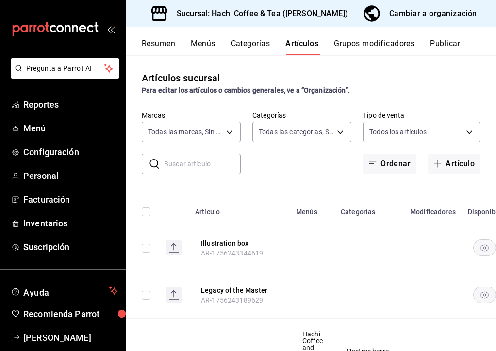
scroll to position [40, 0]
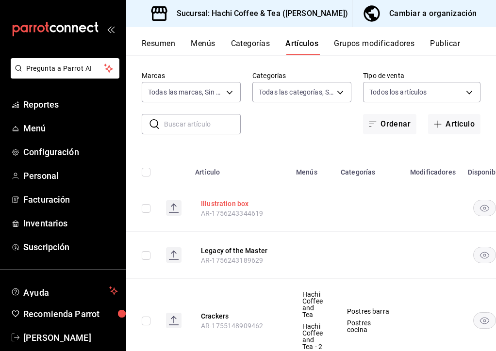
click at [242, 206] on button "Illustration box" at bounding box center [240, 204] width 78 height 10
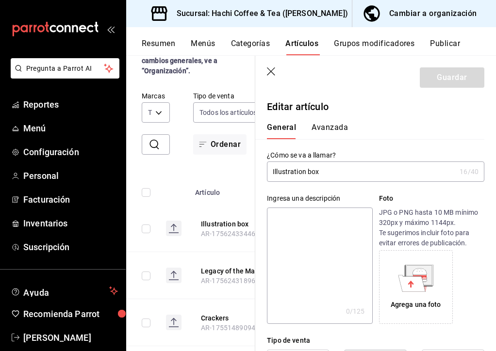
click at [279, 170] on input "Illustration box" at bounding box center [361, 171] width 189 height 19
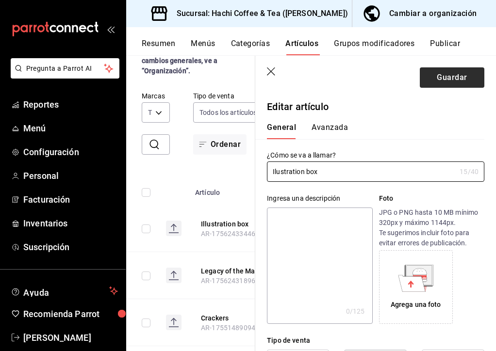
type input "Ilustration box"
click at [439, 71] on button "Guardar" at bounding box center [452, 77] width 65 height 20
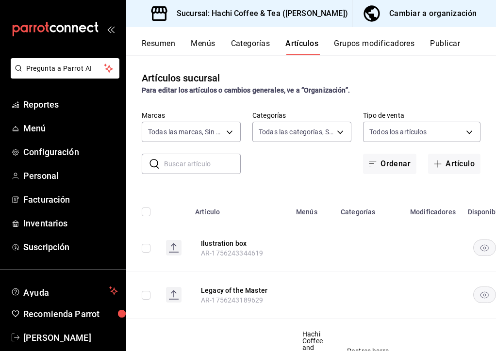
click at [253, 39] on button "Categorías" at bounding box center [250, 47] width 39 height 17
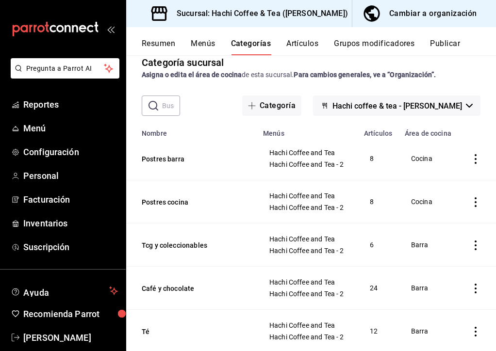
scroll to position [20, 0]
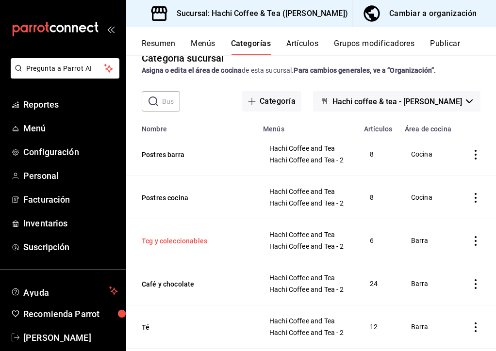
click at [185, 245] on button "Tcg y coleccionables" at bounding box center [190, 241] width 97 height 10
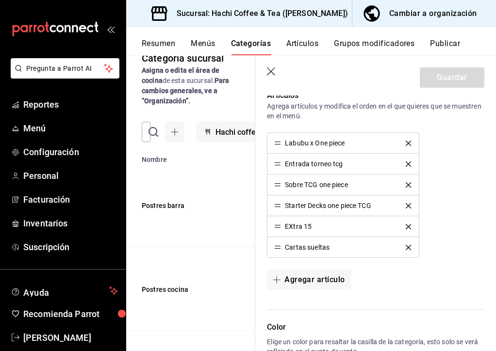
scroll to position [256, 0]
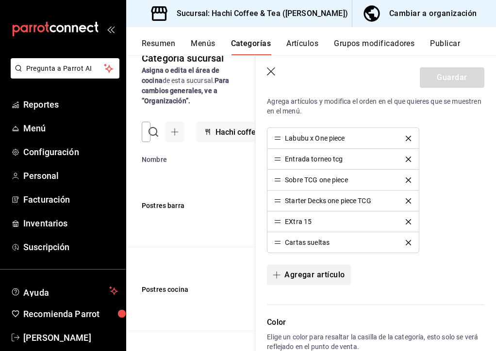
click at [334, 268] on button "Agregar artículo" at bounding box center [308, 275] width 83 height 20
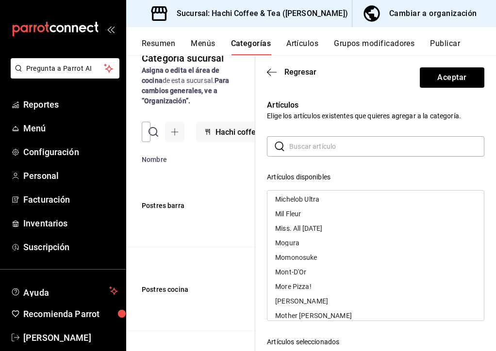
scroll to position [1075, 0]
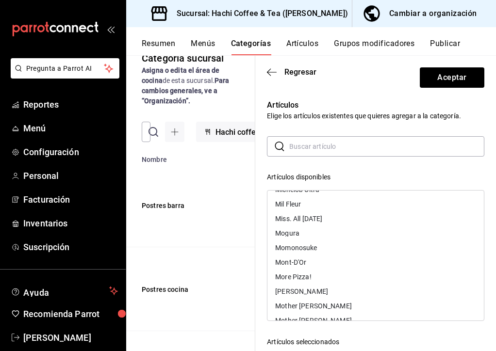
click at [319, 150] on input "text" at bounding box center [386, 146] width 195 height 19
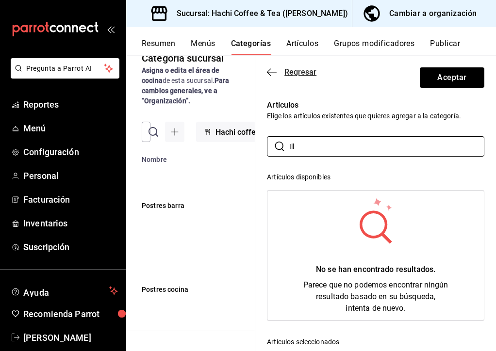
type input "Ill"
click at [275, 73] on icon "button" at bounding box center [272, 72] width 10 height 9
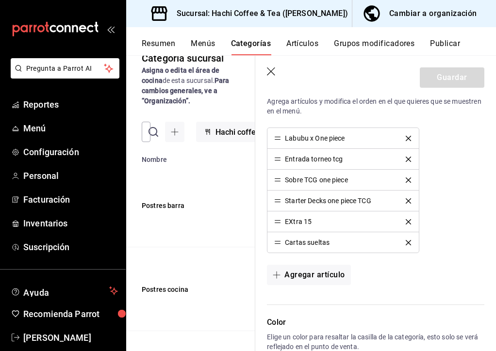
click at [302, 47] on button "Artículos" at bounding box center [302, 47] width 32 height 17
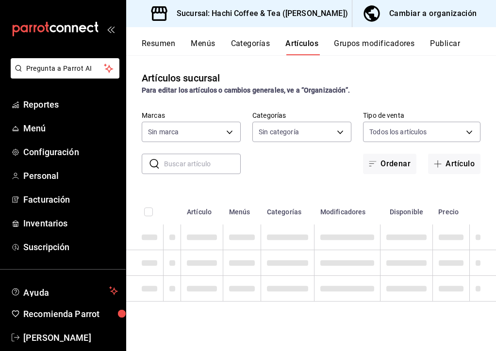
type input "633b2a5b-f1cc-4efd-ad8a-51e232216744,0969f79a-274a-4cef-8745-84590aece707,a5c4b…"
type input "905d9964-d07e-4f00-ab25-2eb4350eb89d"
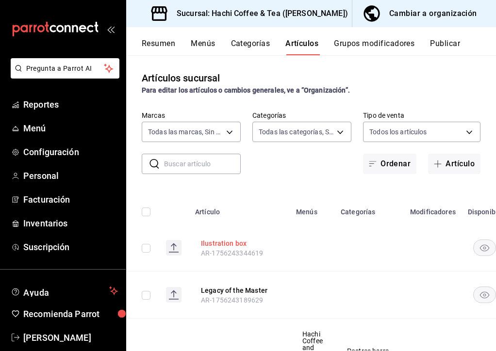
click at [215, 248] on button "Ilustration box" at bounding box center [240, 244] width 78 height 10
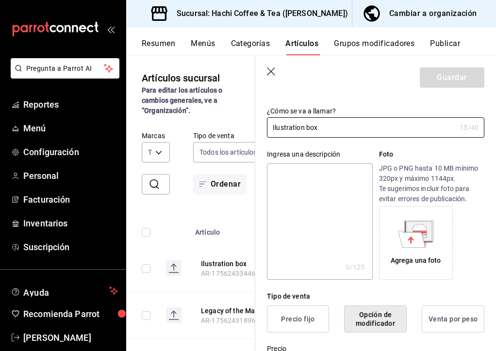
scroll to position [38, 0]
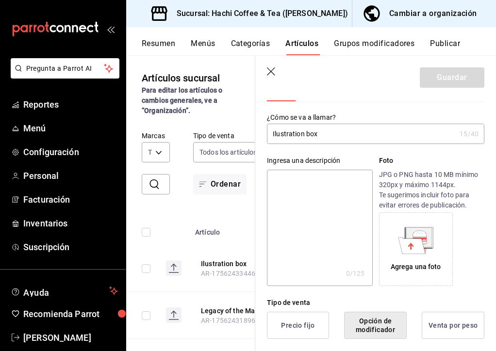
click at [303, 316] on button "Precio fijo" at bounding box center [298, 325] width 62 height 27
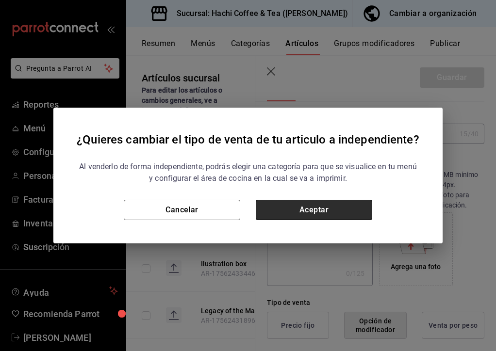
click at [332, 204] on button "Aceptar" at bounding box center [314, 210] width 116 height 20
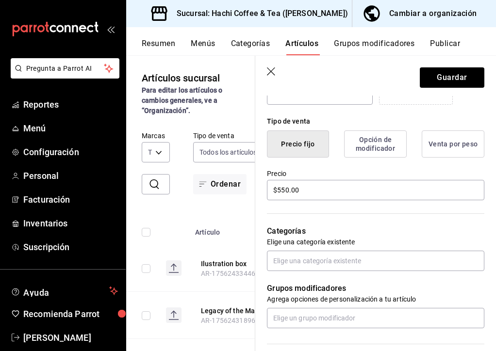
scroll to position [257, 0]
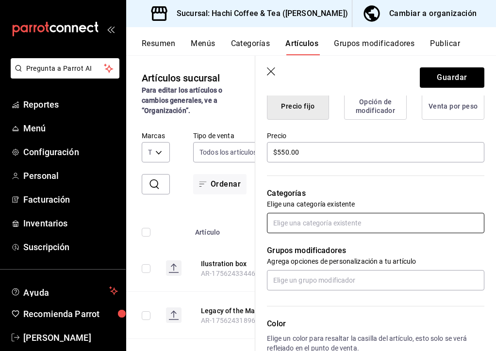
click at [353, 227] on input "text" at bounding box center [375, 223] width 217 height 20
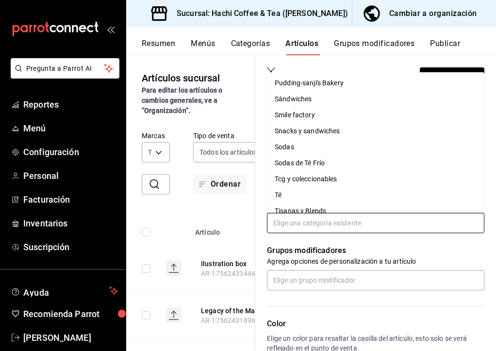
scroll to position [331, 0]
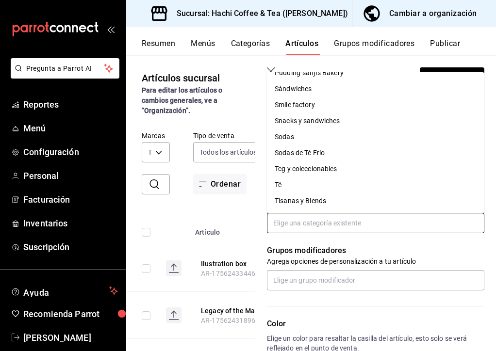
click at [321, 173] on li "Tcg y coleccionables" at bounding box center [375, 169] width 217 height 16
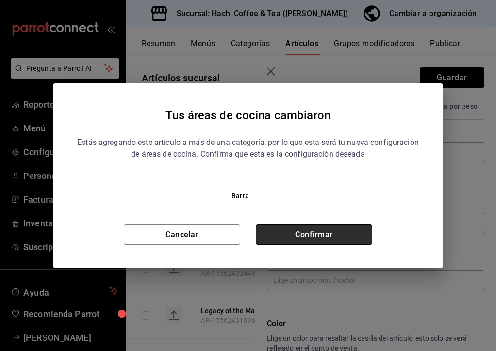
click at [318, 234] on button "Confirmar" at bounding box center [314, 235] width 116 height 20
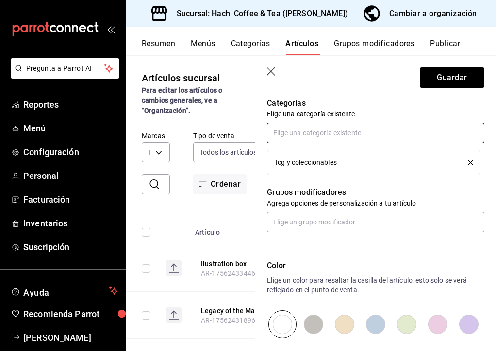
scroll to position [359, 0]
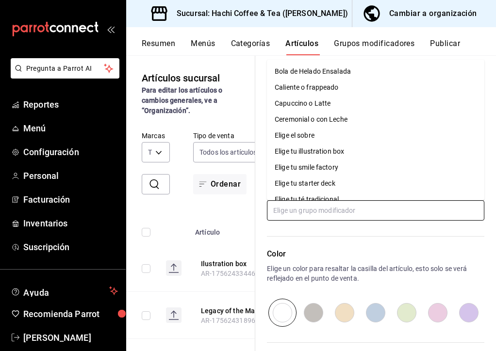
click at [351, 220] on input "text" at bounding box center [375, 210] width 217 height 20
click at [351, 150] on li "Elige tu illustration box" at bounding box center [375, 152] width 217 height 16
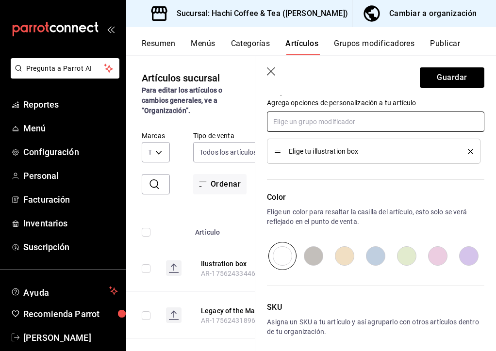
scroll to position [489, 0]
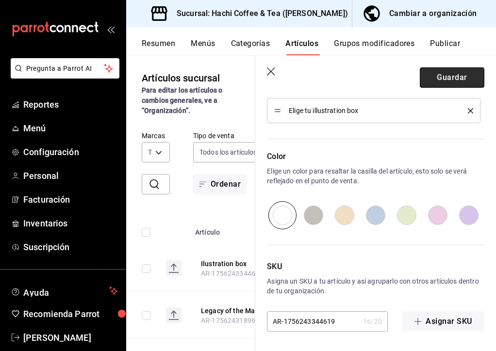
click at [448, 71] on button "Guardar" at bounding box center [452, 77] width 65 height 20
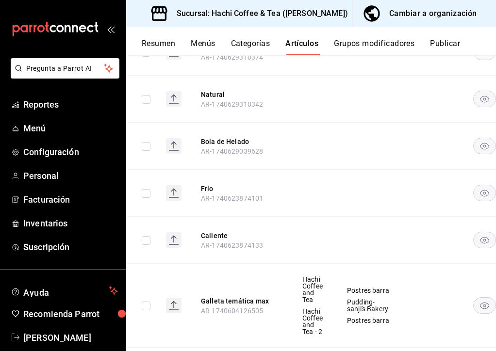
scroll to position [1682, 0]
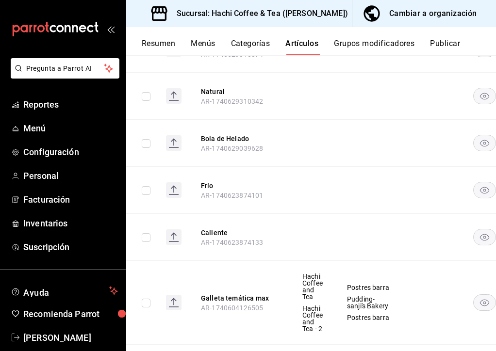
click at [263, 36] on div "Resumen Menús Categorías Artículos Grupos modificadores Publicar" at bounding box center [311, 41] width 370 height 28
click at [258, 51] on button "Categorías" at bounding box center [250, 47] width 39 height 17
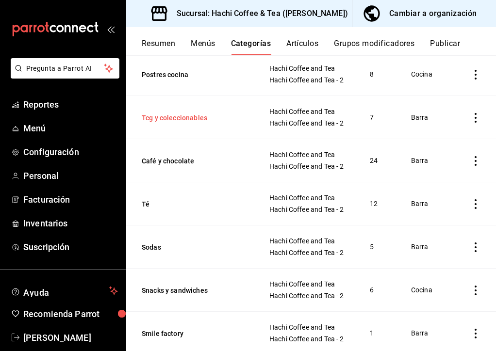
scroll to position [123, 0]
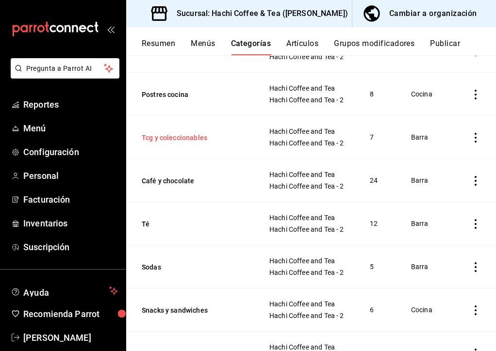
click at [181, 136] on button "Tcg y coleccionables" at bounding box center [190, 138] width 97 height 10
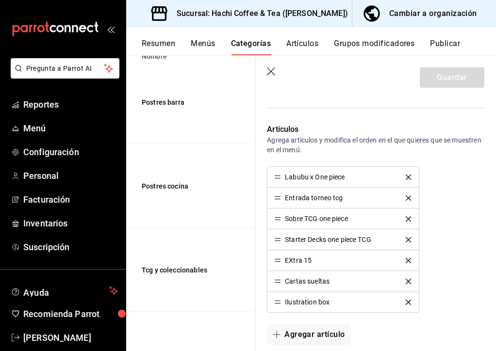
scroll to position [234, 0]
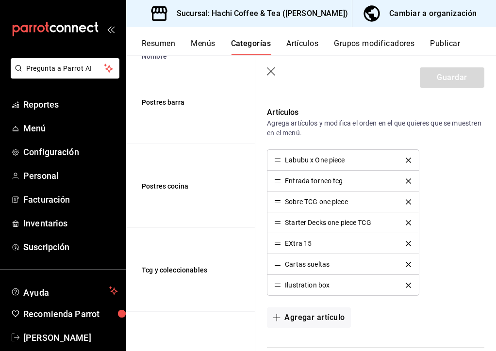
click at [274, 73] on icon "button" at bounding box center [272, 72] width 10 height 10
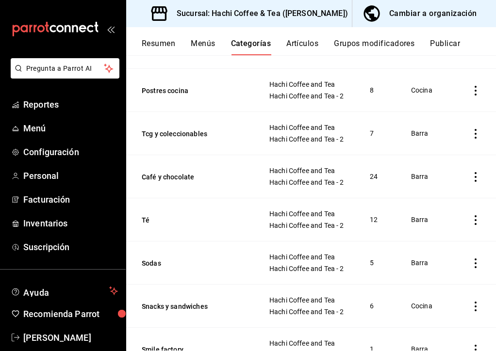
click at [300, 33] on div "Resumen Menús Categorías Artículos Grupos modificadores Publicar" at bounding box center [311, 41] width 370 height 28
click at [353, 50] on button "Grupos modificadores" at bounding box center [374, 47] width 81 height 17
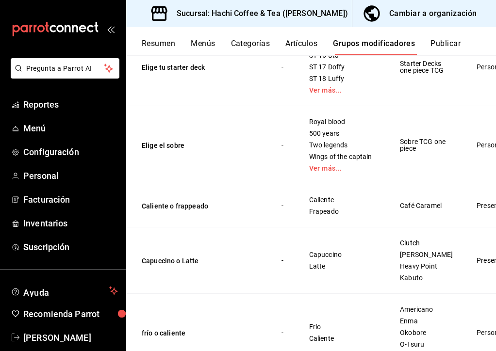
scroll to position [830, 0]
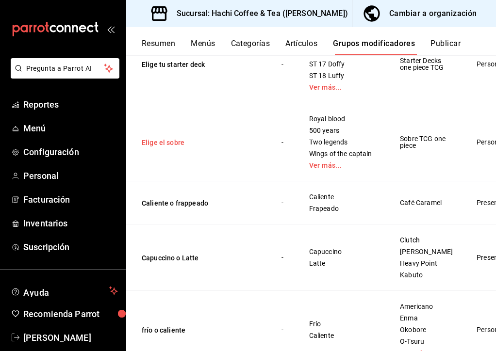
click at [167, 148] on button "Elige el sobre" at bounding box center [200, 143] width 116 height 10
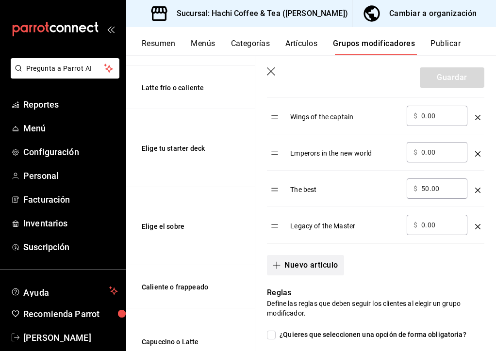
scroll to position [450, 0]
click at [332, 260] on button "Nuevo artículo" at bounding box center [305, 265] width 77 height 20
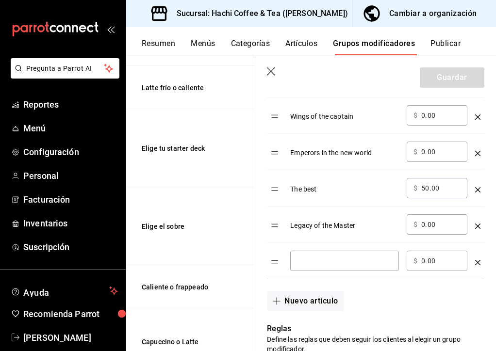
click at [321, 255] on div "​" at bounding box center [344, 261] width 109 height 20
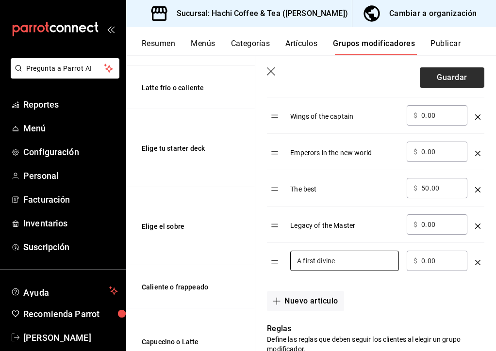
type input "A first divine"
click at [446, 84] on button "Guardar" at bounding box center [452, 77] width 65 height 20
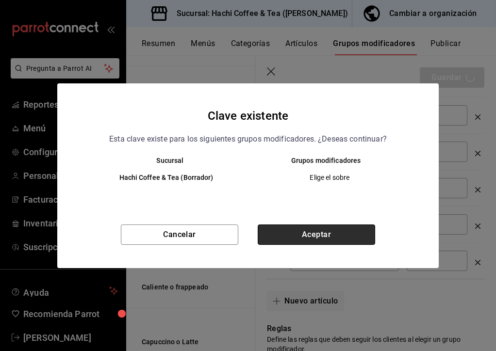
click at [344, 229] on button "Aceptar" at bounding box center [316, 235] width 117 height 20
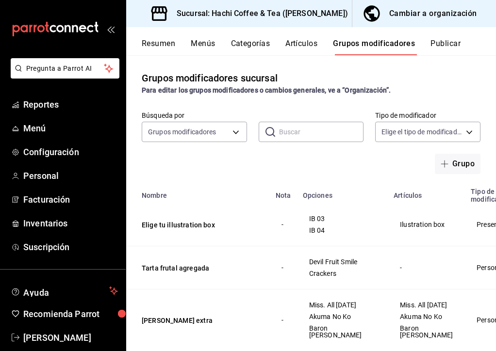
click at [339, 168] on div "Búsqueda por Grupos modificadores GROUP ​ ​ Tipo de modificador Elige el tipo d…" at bounding box center [311, 142] width 370 height 63
